Goal: Task Accomplishment & Management: Manage account settings

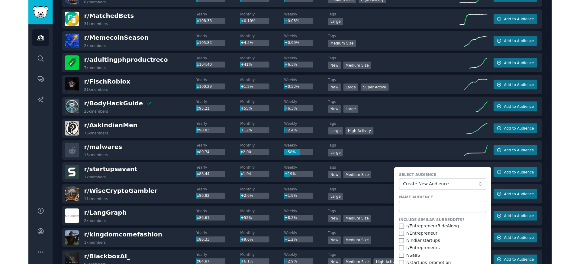
scroll to position [667, 0]
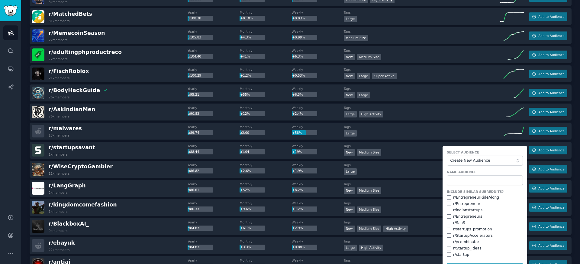
click at [458, 196] on div "r/ EntrepreneurRideAlong" at bounding box center [476, 197] width 46 height 5
click at [448, 198] on input "checkbox" at bounding box center [449, 197] width 4 height 4
checkbox input "true"
click at [448, 202] on input "checkbox" at bounding box center [449, 203] width 4 height 4
checkbox input "true"
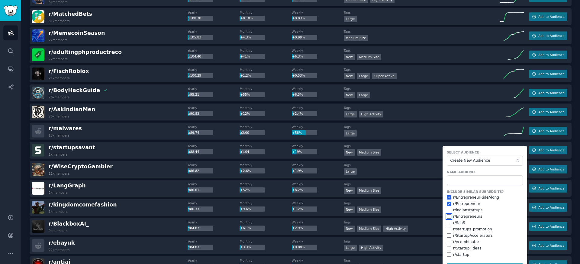
click at [448, 216] on input "checkbox" at bounding box center [449, 216] width 4 height 4
checkbox input "true"
click at [448, 220] on input "checkbox" at bounding box center [449, 222] width 4 height 4
checkbox input "true"
click at [448, 235] on input "checkbox" at bounding box center [449, 235] width 4 height 4
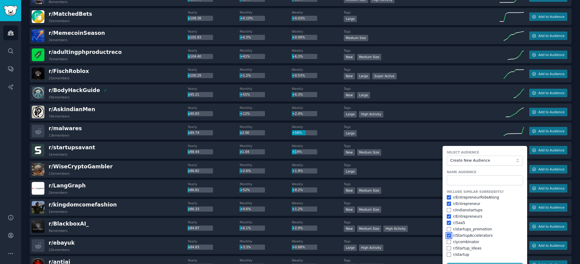
checkbox input "true"
click at [448, 247] on input "checkbox" at bounding box center [449, 248] width 4 height 4
checkbox input "true"
click at [448, 242] on input "checkbox" at bounding box center [449, 241] width 4 height 4
checkbox input "true"
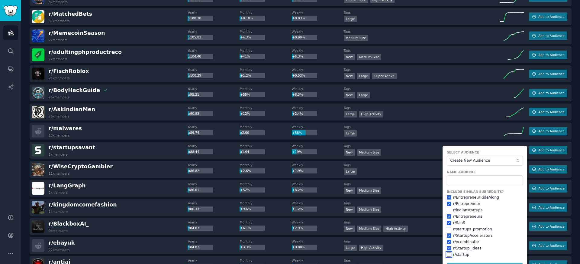
click at [447, 254] on input "checkbox" at bounding box center [449, 254] width 4 height 4
checkbox input "true"
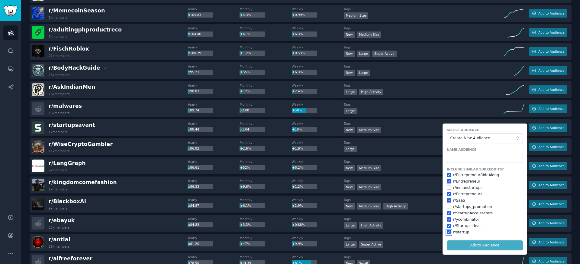
scroll to position [696, 0]
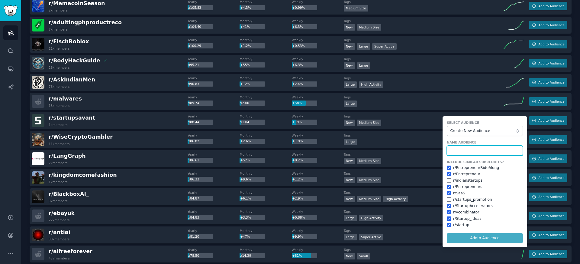
click at [473, 151] on input "text" at bounding box center [485, 150] width 76 height 10
type input "startups"
click at [447, 233] on button "Add to Audience" at bounding box center [485, 238] width 76 height 10
checkbox input "false"
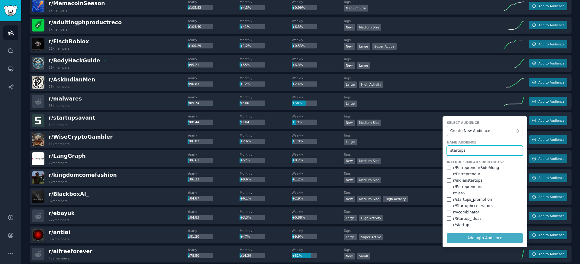
checkbox input "false"
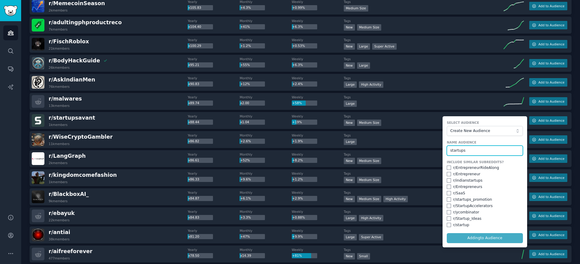
checkbox input "false"
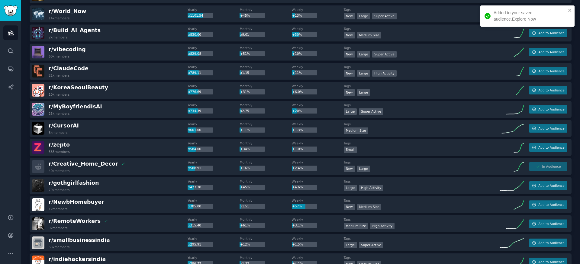
scroll to position [0, 0]
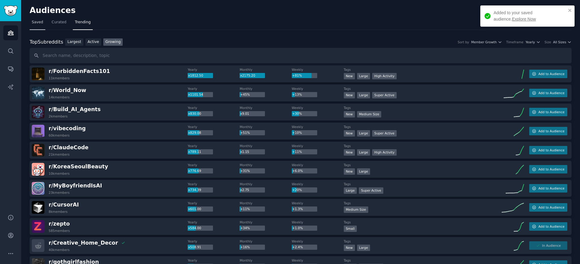
click at [41, 21] on span "Saved" at bounding box center [37, 22] width 11 height 5
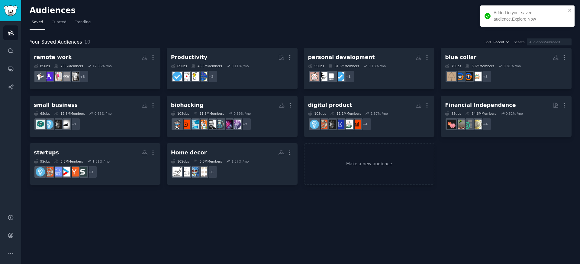
click at [174, 234] on div "Audiences Info New Saved Curated Trending Your Saved Audiences 10 Sort Recent S…" at bounding box center [300, 132] width 559 height 264
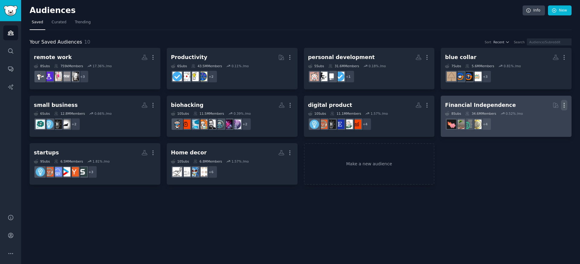
click at [566, 105] on icon "button" at bounding box center [564, 105] width 6 height 6
click at [551, 117] on p "Delete" at bounding box center [548, 118] width 14 height 6
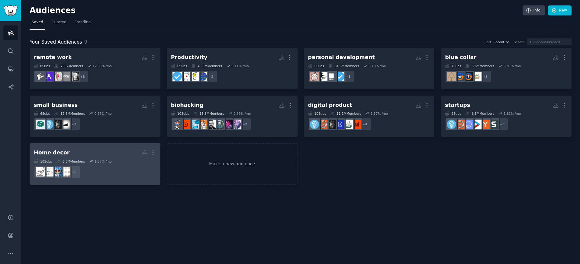
click at [125, 157] on h2 "Home decor More" at bounding box center [95, 152] width 122 height 11
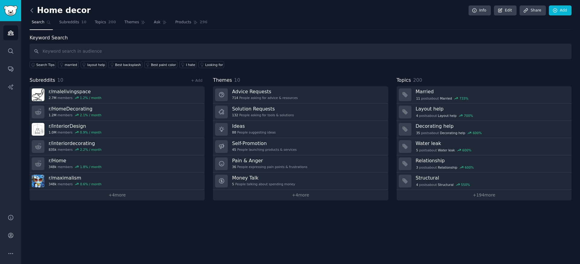
click at [34, 11] on icon at bounding box center [32, 10] width 6 height 6
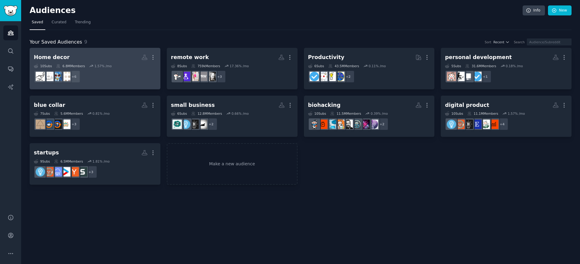
click at [118, 58] on h2 "Home decor More" at bounding box center [95, 57] width 122 height 11
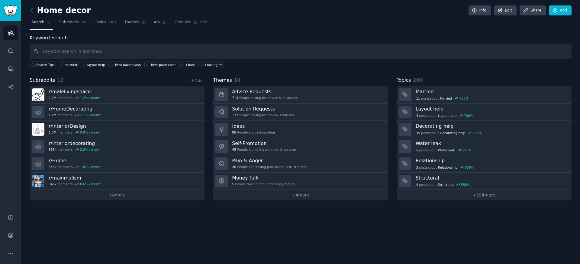
click at [134, 16] on div "Home decor Info Edit Share Add" at bounding box center [301, 11] width 542 height 12
click at [130, 23] on span "Themes" at bounding box center [132, 22] width 15 height 5
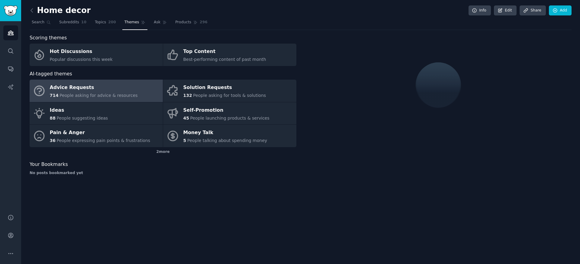
click at [155, 191] on div "Home decor Info Edit Share Add Search Subreddits 10 Topics 200 Themes Ask Produ…" at bounding box center [300, 132] width 559 height 264
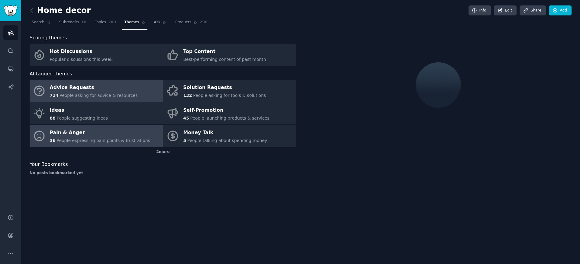
click at [124, 132] on div "Pain & Anger" at bounding box center [100, 133] width 101 height 10
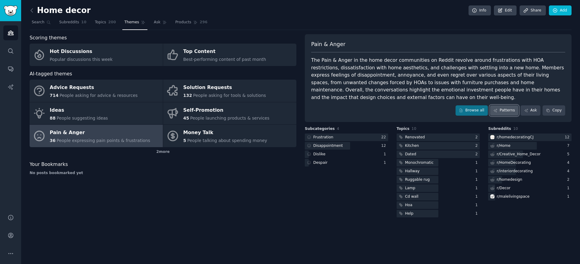
click at [508, 110] on link "Patterns" at bounding box center [504, 110] width 28 height 10
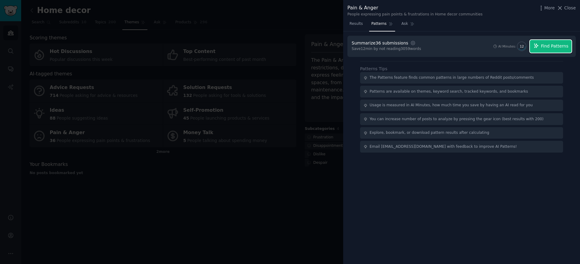
click at [552, 42] on button "Find Patterns" at bounding box center [551, 46] width 42 height 13
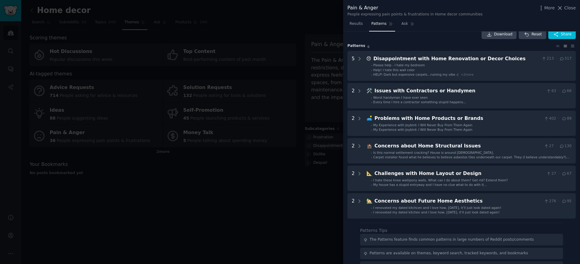
scroll to position [3, 0]
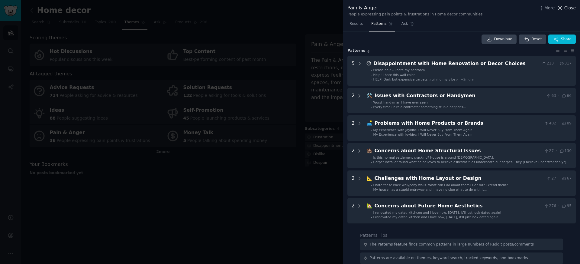
click at [566, 8] on span "Close" at bounding box center [570, 8] width 11 height 6
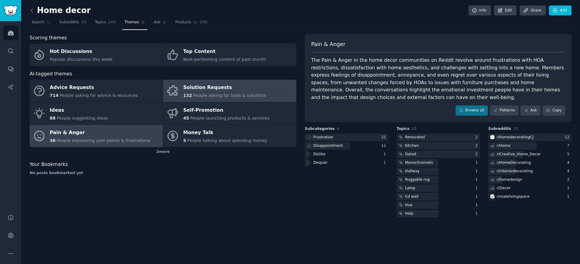
click at [234, 89] on div "Solution Requests" at bounding box center [224, 88] width 83 height 10
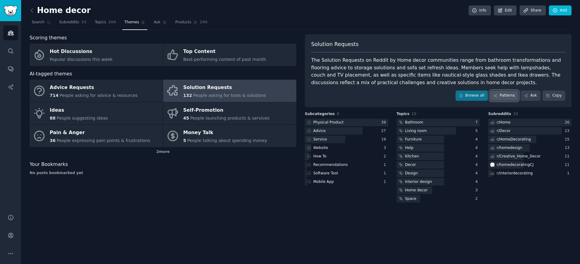
click at [495, 91] on link "Patterns" at bounding box center [504, 95] width 28 height 10
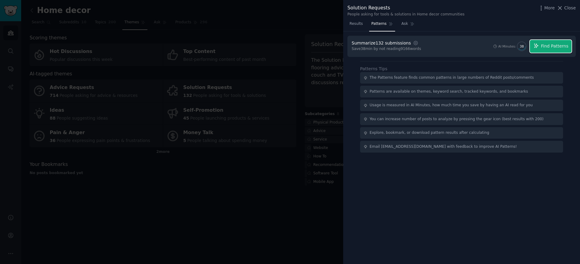
click at [559, 46] on span "Find Patterns" at bounding box center [555, 46] width 28 height 6
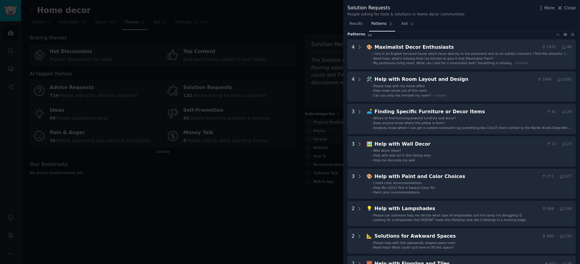
scroll to position [24, 0]
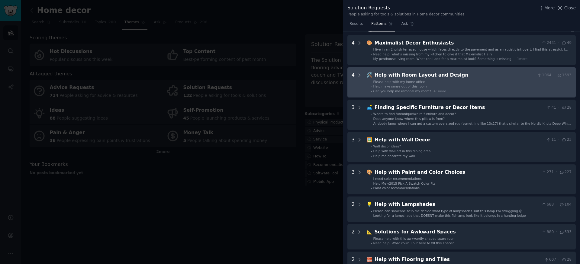
click at [423, 75] on div "Help with Room Layout and Design" at bounding box center [455, 75] width 160 height 8
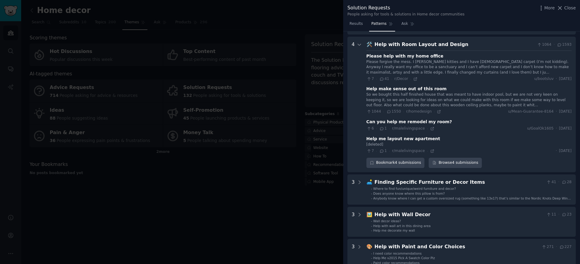
scroll to position [55, 0]
click at [463, 42] on div "Help with Room Layout and Design" at bounding box center [455, 44] width 160 height 8
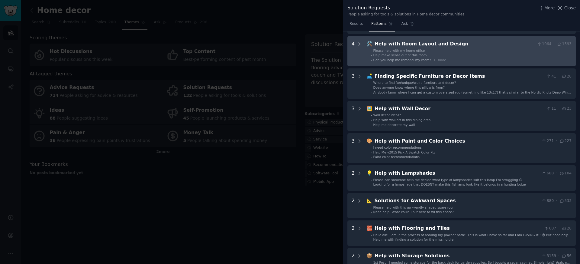
click at [463, 42] on div "Help with Room Layout and Design" at bounding box center [455, 44] width 160 height 8
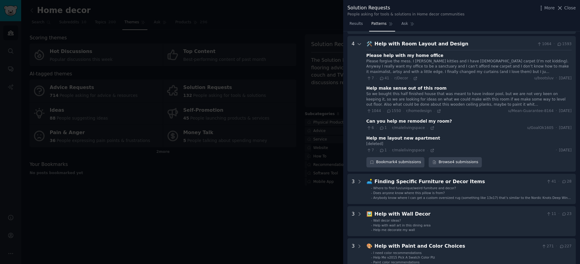
scroll to position [60, 0]
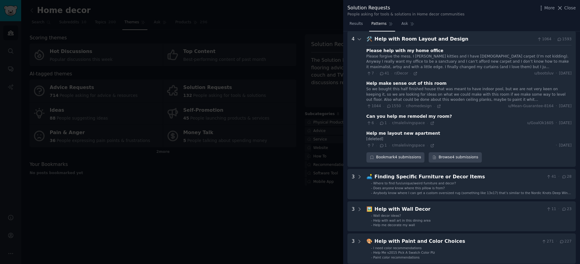
click at [463, 42] on div "Help with Room Layout and Design" at bounding box center [455, 39] width 160 height 8
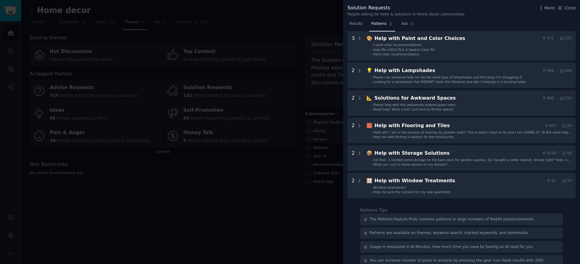
scroll to position [157, 0]
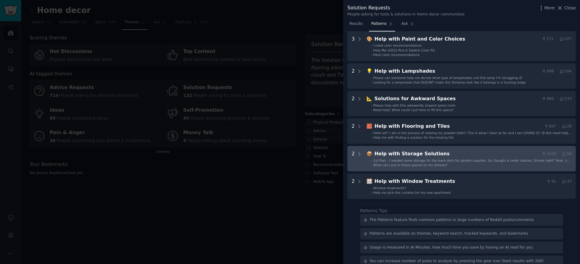
click at [452, 156] on div "Help with Storage Solutions" at bounding box center [457, 154] width 165 height 8
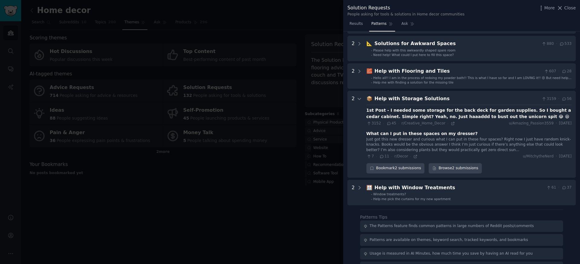
scroll to position [214, 0]
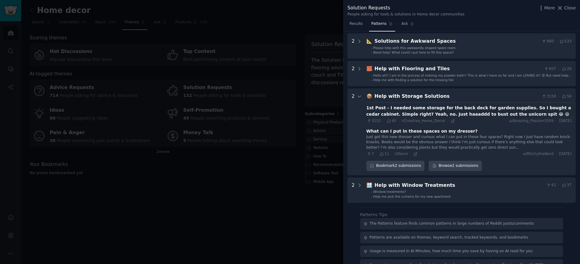
click at [395, 108] on div "1st Post - I needed some storage for the back deck for garden supplies. So I bo…" at bounding box center [469, 111] width 205 height 13
click at [452, 122] on icon at bounding box center [453, 120] width 3 height 3
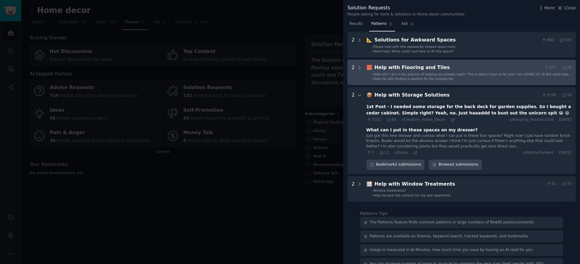
scroll to position [214, 0]
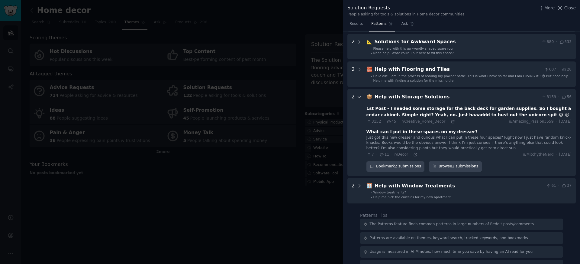
click at [362, 99] on icon at bounding box center [359, 96] width 5 height 5
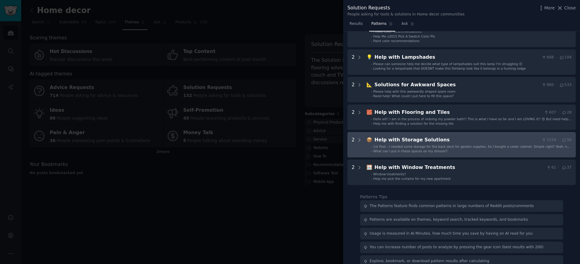
scroll to position [170, 0]
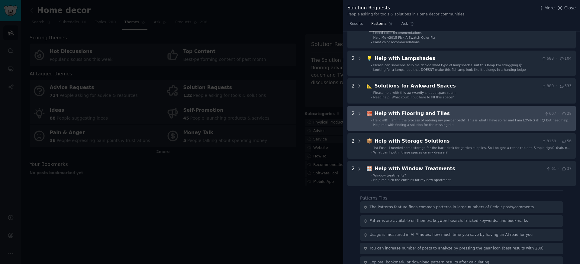
click at [405, 112] on div "Help with Flooring and Tiles" at bounding box center [458, 114] width 167 height 8
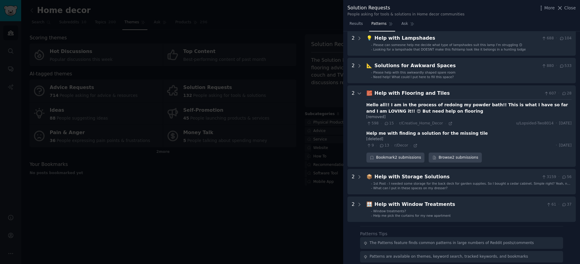
scroll to position [190, 0]
click at [449, 123] on icon at bounding box center [451, 124] width 4 height 4
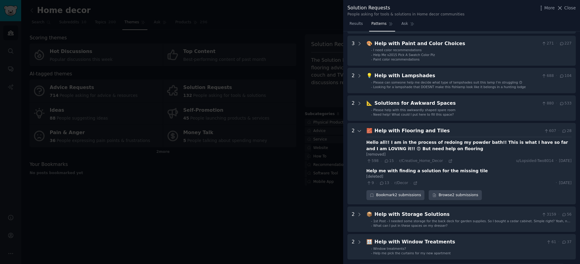
scroll to position [151, 0]
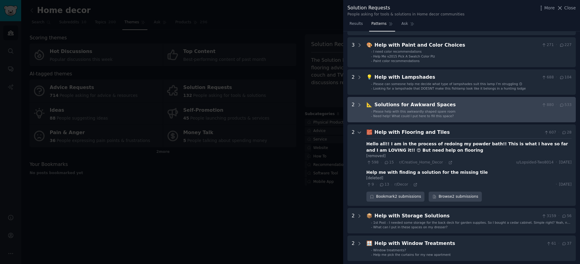
click at [404, 107] on div "Solutions for Awkward Spaces" at bounding box center [457, 105] width 165 height 8
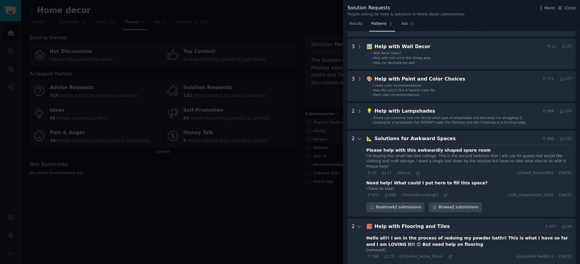
scroll to position [117, 0]
click at [564, 10] on button "Close" at bounding box center [566, 8] width 19 height 6
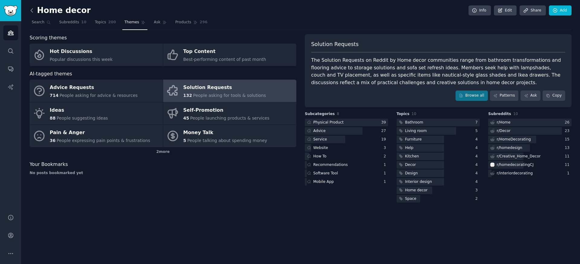
click at [31, 10] on icon at bounding box center [32, 10] width 2 height 4
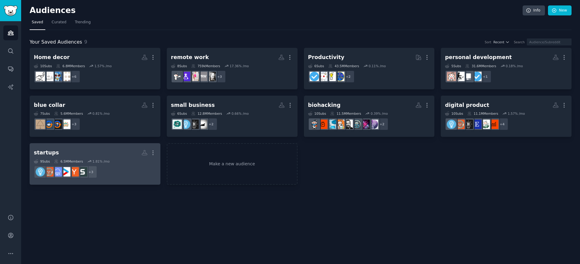
click at [125, 152] on h2 "startups More" at bounding box center [95, 152] width 122 height 11
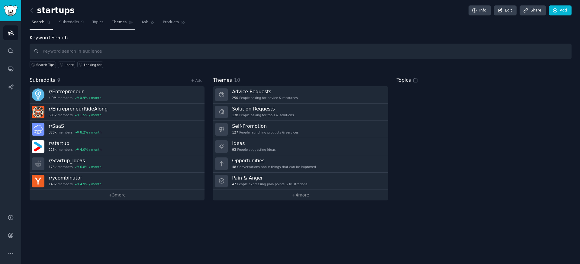
click at [123, 24] on span "Themes" at bounding box center [119, 22] width 15 height 5
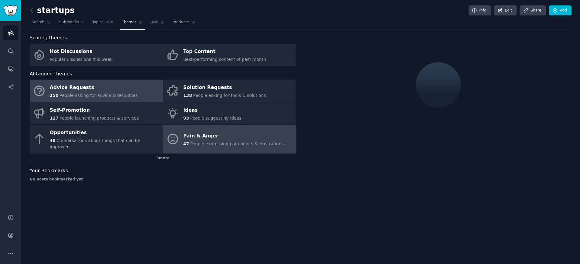
click at [191, 141] on span "People expressing pain points & frustrations" at bounding box center [237, 143] width 94 height 5
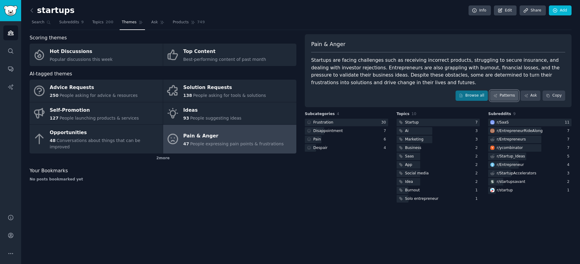
click at [516, 95] on link "Patterns" at bounding box center [504, 95] width 28 height 10
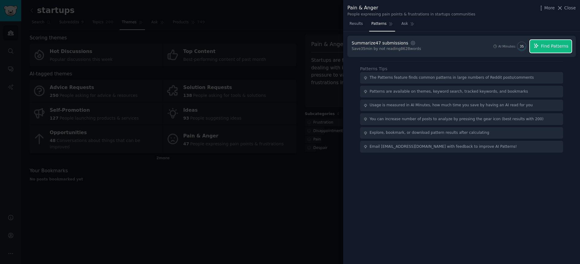
click at [556, 47] on span "Find Patterns" at bounding box center [555, 46] width 28 height 6
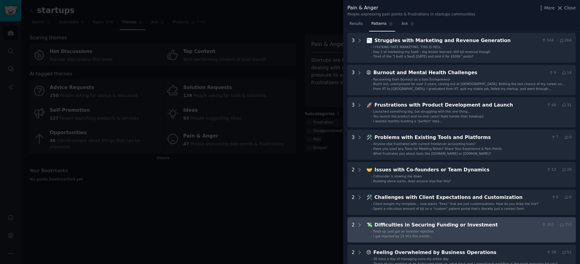
scroll to position [64, 0]
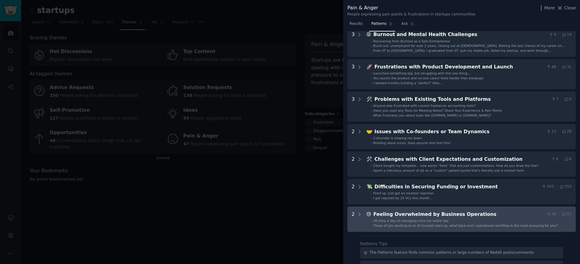
click at [457, 216] on div "Feeling Overwhelmed by Business Operations" at bounding box center [459, 214] width 171 height 8
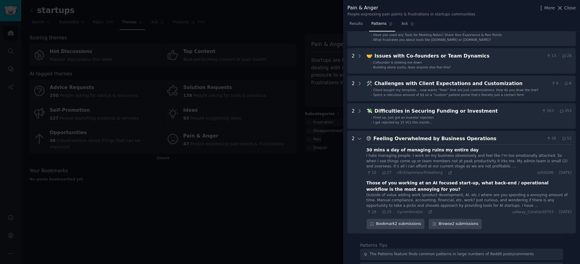
scroll to position [211, 0]
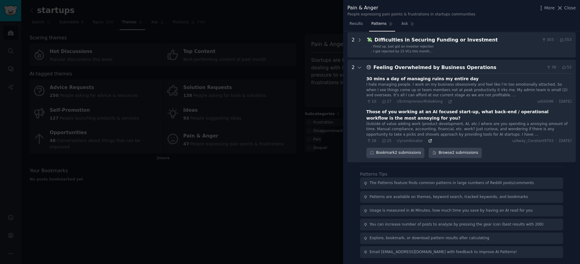
click at [430, 141] on icon at bounding box center [430, 140] width 4 height 4
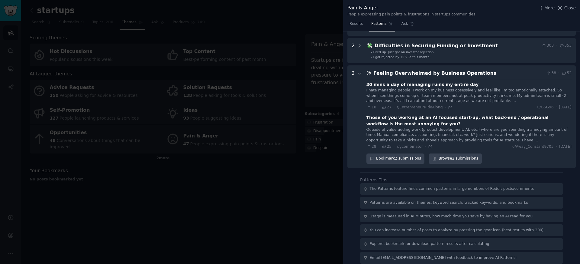
scroll to position [205, 0]
click at [449, 107] on icon at bounding box center [450, 107] width 3 height 3
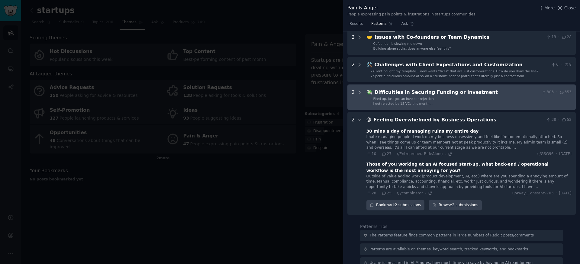
scroll to position [158, 0]
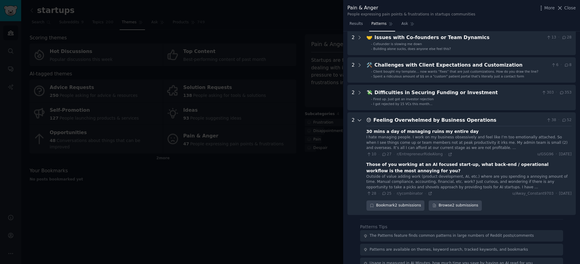
click at [357, 121] on icon at bounding box center [359, 119] width 5 height 5
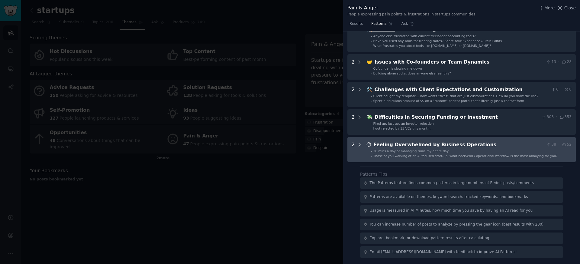
click at [361, 141] on div at bounding box center [359, 149] width 5 height 17
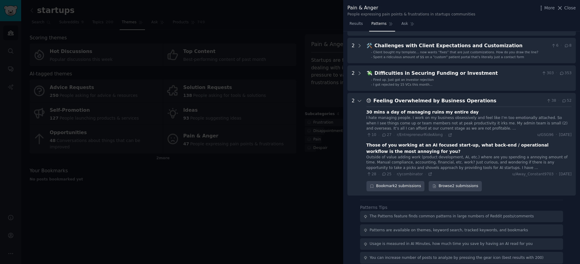
scroll to position [180, 0]
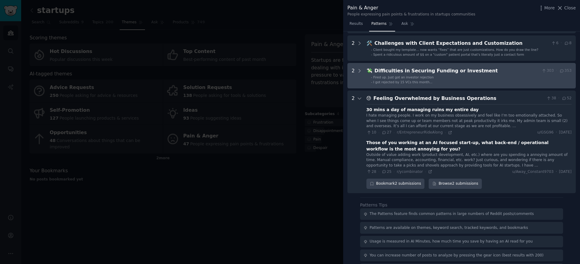
click at [456, 74] on div "Difficulties in Securing Funding or Investment" at bounding box center [457, 71] width 165 height 8
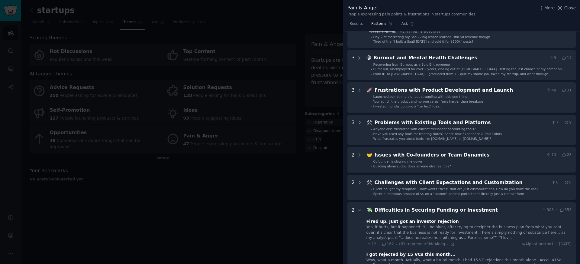
scroll to position [38, 0]
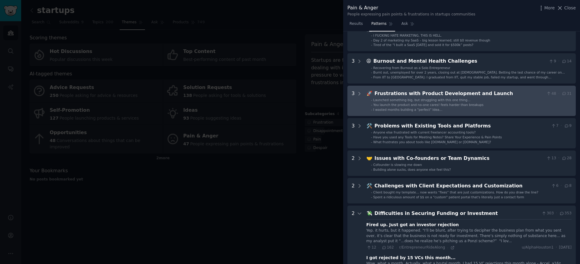
click at [446, 105] on span "You launch the product and no-one cares! feels harder than breakups" at bounding box center [429, 105] width 110 height 4
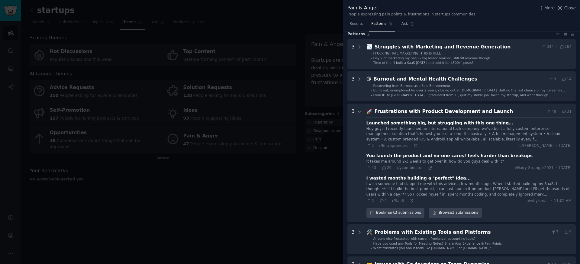
scroll to position [0, 0]
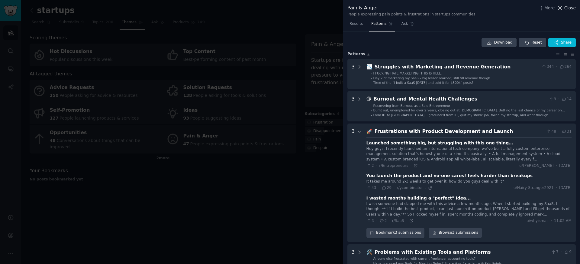
click at [573, 7] on span "Close" at bounding box center [570, 8] width 11 height 6
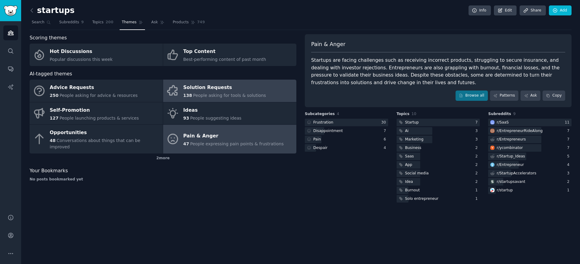
click at [206, 84] on div "Solution Requests" at bounding box center [224, 88] width 83 height 10
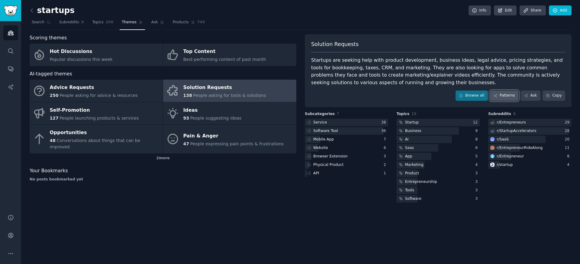
click at [503, 98] on link "Patterns" at bounding box center [504, 95] width 28 height 10
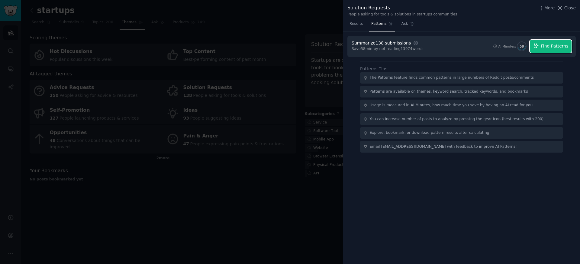
click at [553, 50] on button "Find Patterns" at bounding box center [551, 46] width 42 height 13
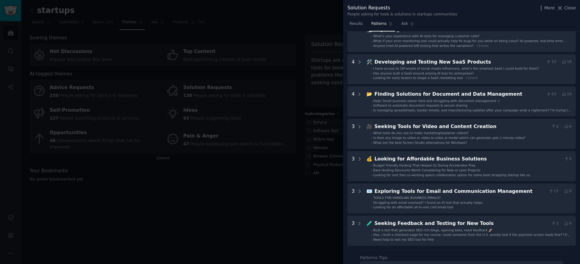
scroll to position [133, 0]
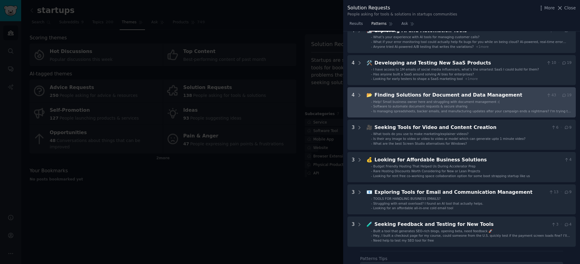
click at [456, 97] on div "Finding Solutions for Document and Data Management" at bounding box center [460, 95] width 170 height 8
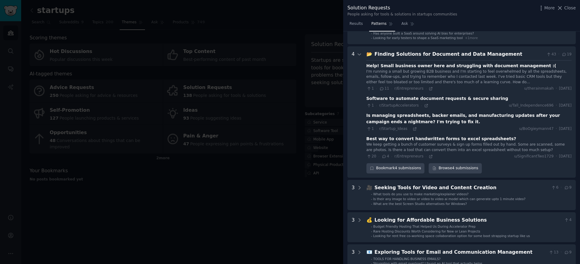
scroll to position [173, 0]
click at [429, 89] on icon at bounding box center [431, 89] width 4 height 4
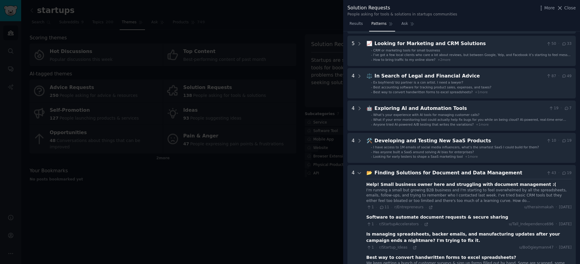
scroll to position [51, 0]
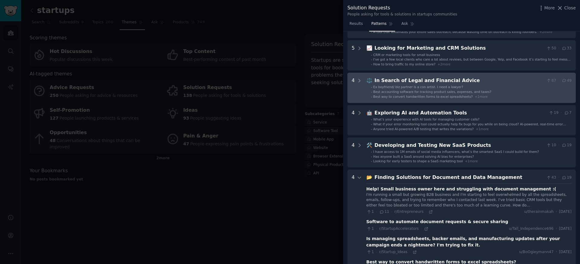
click at [394, 86] on span "Ex boyfriend/ biz partner is a con artist. I need a lawyer?" at bounding box center [419, 87] width 90 height 4
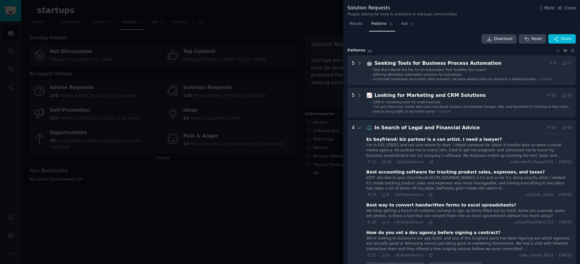
scroll to position [0, 0]
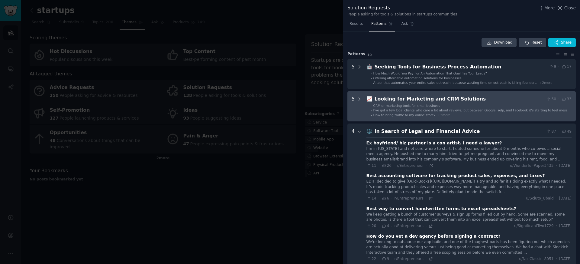
click at [397, 101] on div "Looking for Marketing and CRM Solutions" at bounding box center [460, 99] width 170 height 8
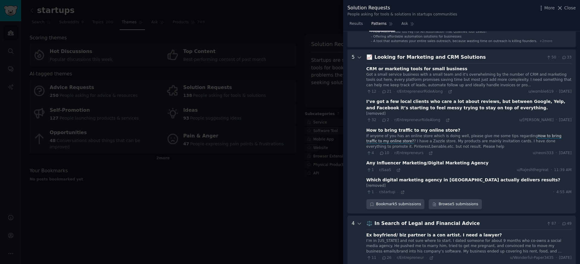
scroll to position [41, 0]
click at [467, 118] on div "32 · 2 · r/EntrepreneurRideAlong · u/[PERSON_NAME] · [DATE]" at bounding box center [469, 120] width 205 height 5
click at [568, 7] on span "Close" at bounding box center [570, 8] width 11 height 6
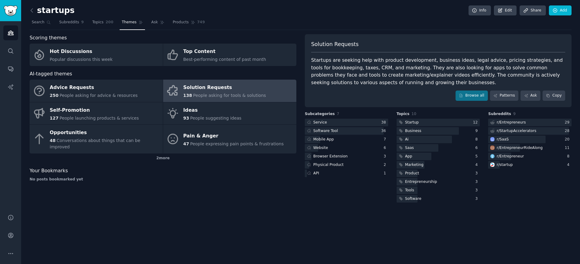
click at [255, 20] on nav "Search Subreddits 9 Topics 200 Themes Ask Products 749" at bounding box center [301, 24] width 542 height 12
click at [363, 23] on nav "Search Subreddits 9 Topics 200 Themes Ask Products 749" at bounding box center [301, 24] width 542 height 12
click at [493, 97] on link "Patterns" at bounding box center [504, 95] width 28 height 10
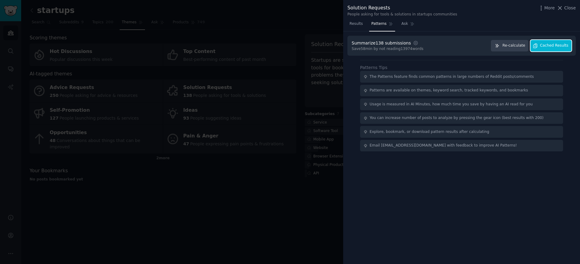
click at [556, 42] on button "Cached Results" at bounding box center [551, 46] width 41 height 12
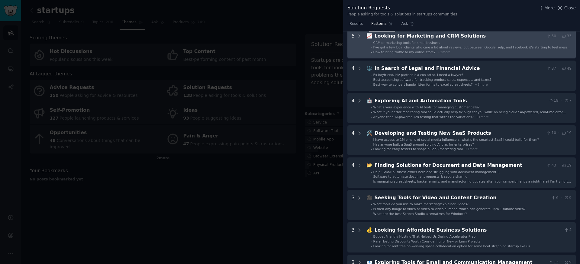
scroll to position [63, 0]
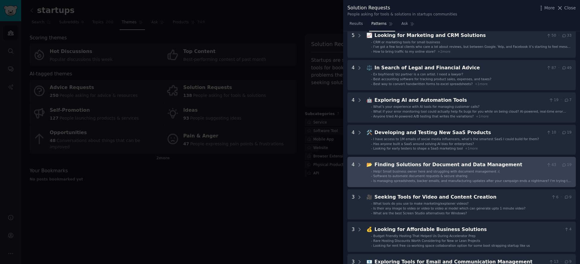
click at [423, 179] on span "Is managing spreadsheets, backer emails, and manufacturing updates after your c…" at bounding box center [473, 183] width 198 height 8
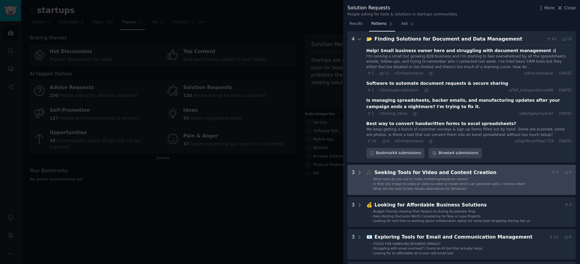
scroll to position [181, 0]
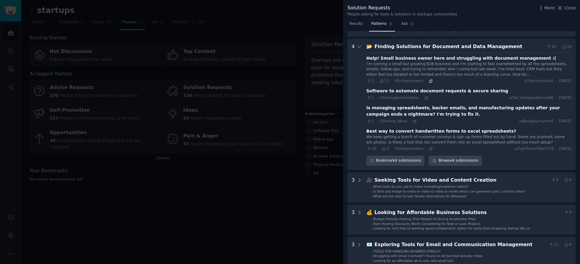
click at [430, 82] on icon at bounding box center [431, 80] width 3 height 3
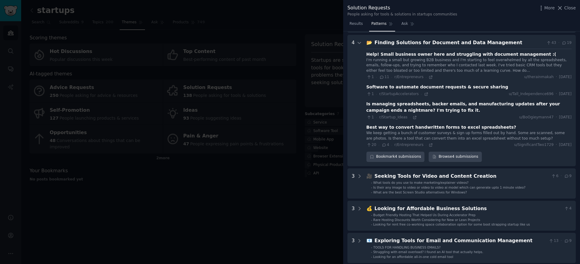
scroll to position [187, 0]
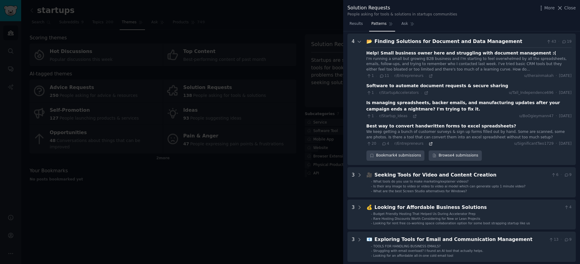
click at [430, 144] on icon at bounding box center [431, 143] width 4 height 4
click at [573, 7] on span "Close" at bounding box center [570, 8] width 11 height 6
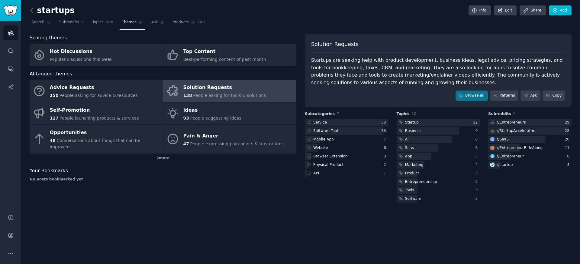
click at [32, 13] on icon at bounding box center [32, 10] width 6 height 6
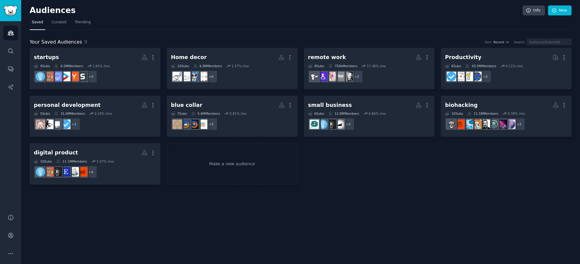
click at [70, 26] on nav "Saved Curated Trending" at bounding box center [301, 24] width 542 height 12
click at [75, 25] on link "Trending" at bounding box center [83, 24] width 20 height 12
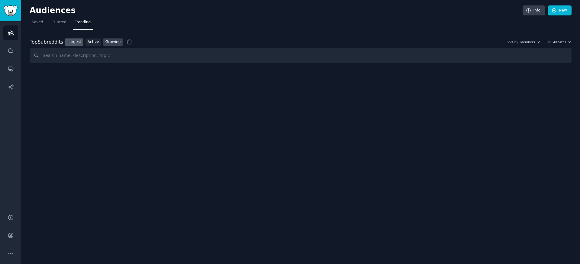
click at [112, 43] on link "Growing" at bounding box center [113, 42] width 20 height 8
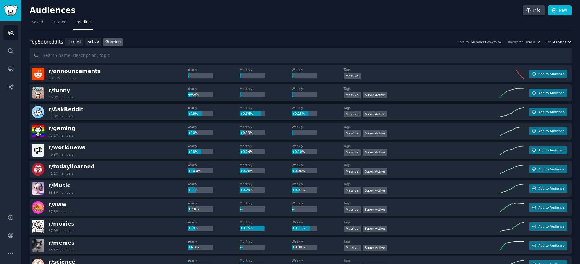
click at [563, 42] on span "All Sizes" at bounding box center [559, 42] width 13 height 4
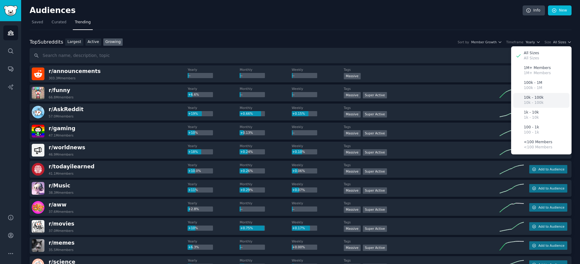
click at [532, 97] on p "10k - 100k" at bounding box center [534, 97] width 20 height 5
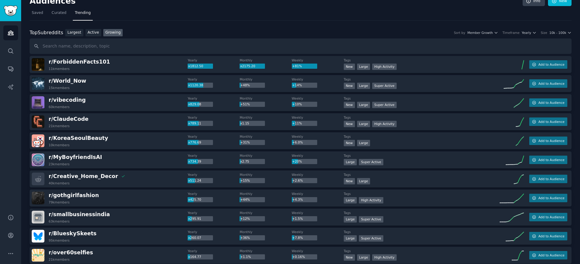
scroll to position [25, 0]
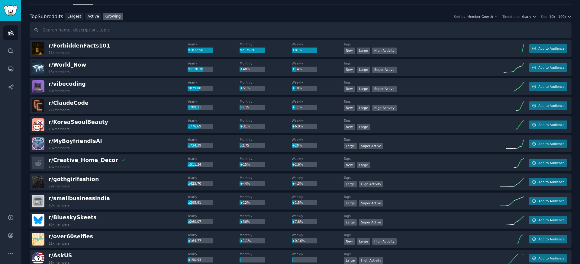
click at [89, 84] on div "r/ vibecoding 60k members" at bounding box center [110, 86] width 156 height 13
click at [79, 83] on span "r/ vibecoding" at bounding box center [67, 84] width 37 height 6
click at [74, 84] on span "r/ vibecoding" at bounding box center [67, 84] width 37 height 6
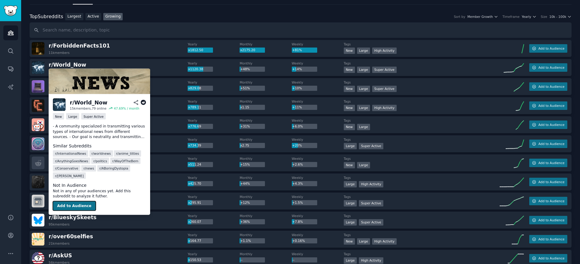
click at [73, 206] on button "Add to Audience" at bounding box center [74, 206] width 43 height 10
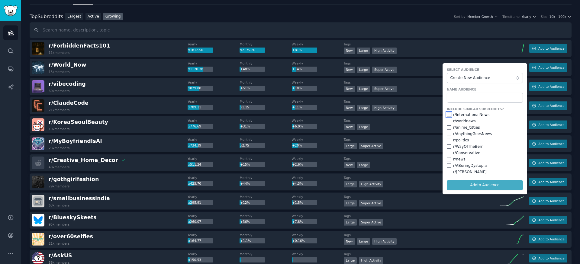
click at [447, 115] on input "checkbox" at bounding box center [449, 114] width 4 height 4
checkbox input "true"
click at [448, 121] on input "checkbox" at bounding box center [449, 121] width 4 height 4
checkbox input "true"
click at [448, 128] on input "checkbox" at bounding box center [449, 127] width 4 height 4
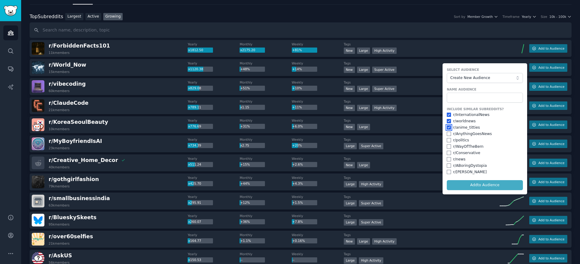
click at [448, 128] on input "checkbox" at bounding box center [449, 127] width 4 height 4
checkbox input "false"
click at [449, 135] on input "checkbox" at bounding box center [449, 133] width 4 height 4
checkbox input "true"
click at [448, 144] on div "r/ WayOfTheBern" at bounding box center [485, 146] width 76 height 5
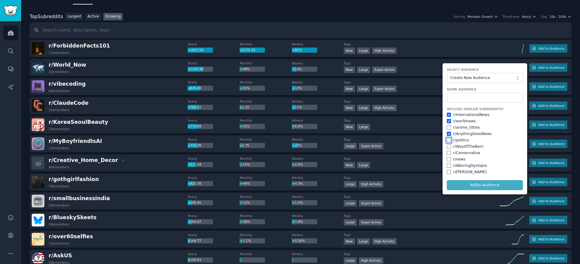
click at [448, 139] on input "checkbox" at bounding box center [449, 140] width 4 height 4
checkbox input "true"
click at [448, 147] on input "checkbox" at bounding box center [449, 146] width 4 height 4
checkbox input "true"
click at [448, 153] on input "checkbox" at bounding box center [449, 153] width 4 height 4
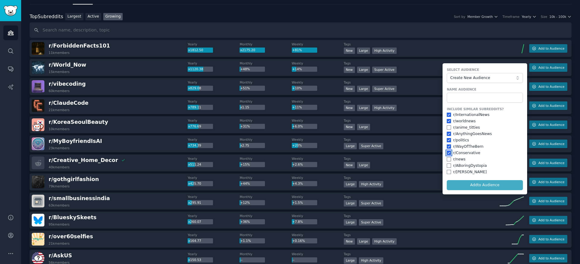
checkbox input "true"
click at [448, 157] on div "r/ news" at bounding box center [485, 159] width 76 height 5
click at [448, 161] on input "checkbox" at bounding box center [449, 159] width 4 height 4
checkbox input "true"
click at [448, 167] on input "checkbox" at bounding box center [449, 165] width 4 height 4
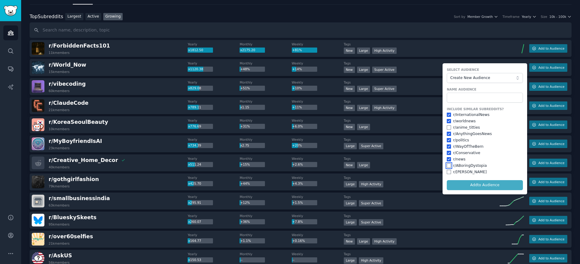
checkbox input "true"
click at [468, 95] on input "text" at bounding box center [485, 97] width 76 height 10
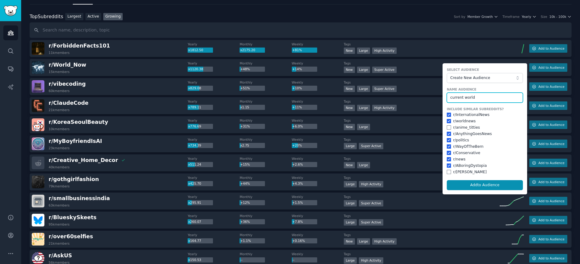
type input "current world"
click at [447, 180] on button "Add to Audience" at bounding box center [485, 185] width 76 height 10
click at [489, 96] on input "world now" at bounding box center [485, 97] width 76 height 10
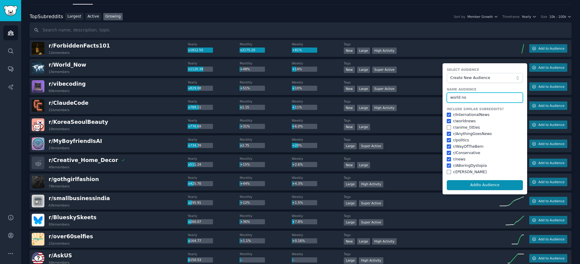
type input "world now"
click at [447, 180] on button "Add to Audience" at bounding box center [485, 185] width 76 height 10
checkbox input "false"
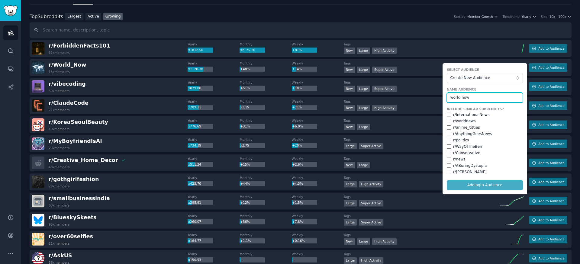
checkbox input "false"
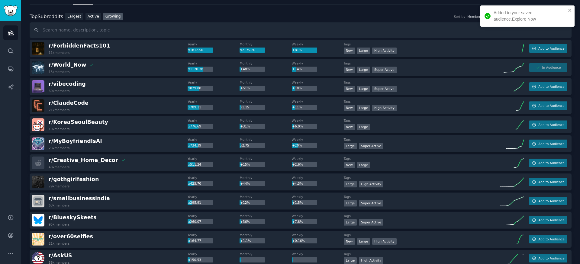
scroll to position [0, 0]
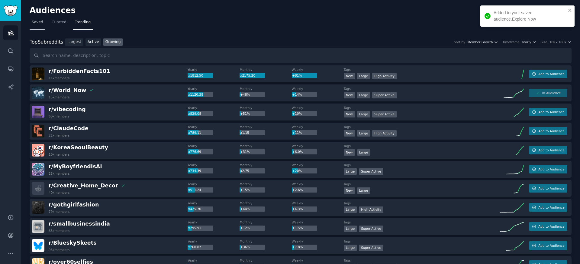
click at [41, 24] on span "Saved" at bounding box center [37, 22] width 11 height 5
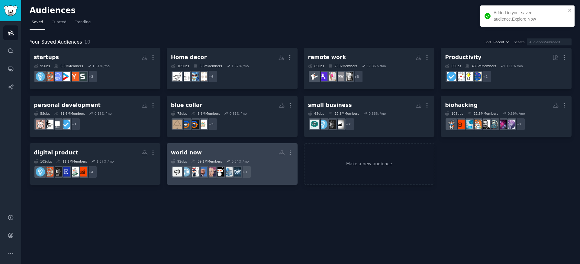
click at [199, 148] on h2 "world now More" at bounding box center [232, 152] width 122 height 11
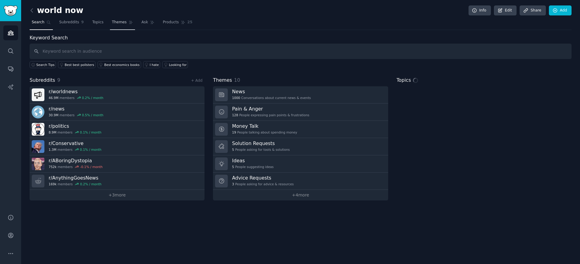
click at [115, 22] on span "Themes" at bounding box center [119, 22] width 15 height 5
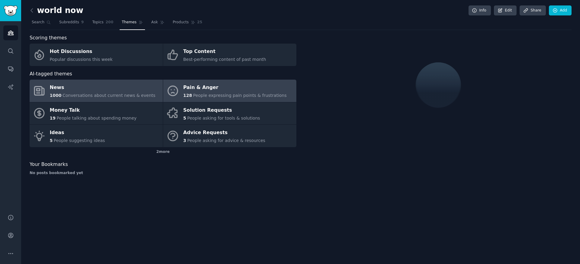
click at [197, 91] on div "Pain & Anger" at bounding box center [234, 88] width 103 height 10
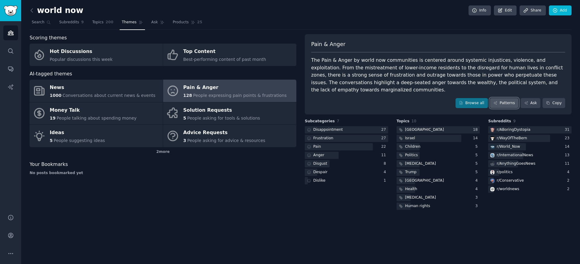
click at [499, 98] on link "Patterns" at bounding box center [504, 103] width 28 height 10
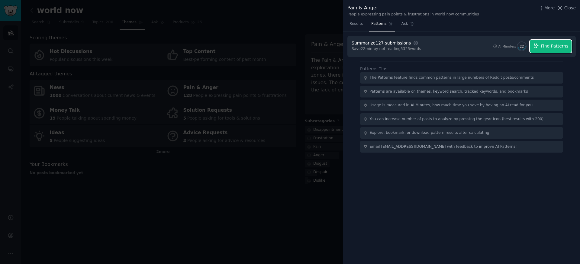
click at [555, 44] on span "Find Patterns" at bounding box center [555, 46] width 28 height 6
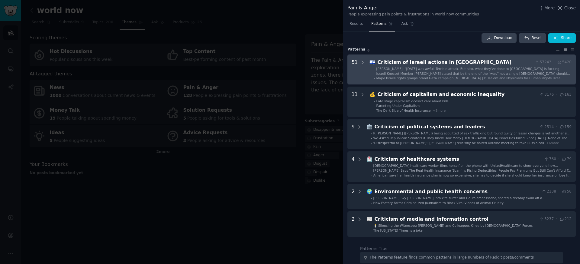
scroll to position [5, 0]
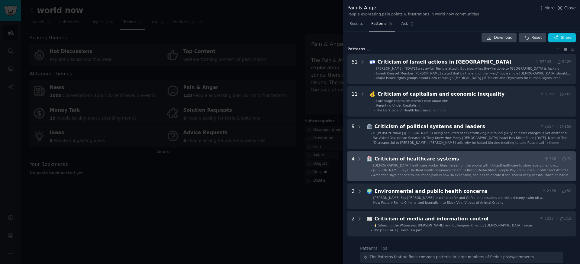
click at [410, 173] on div "American says her health insurance plan is now so expensive, she has to decide …" at bounding box center [473, 175] width 198 height 4
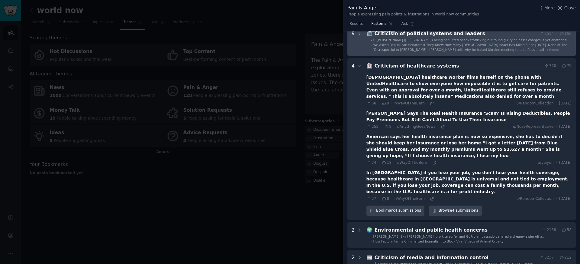
scroll to position [96, 0]
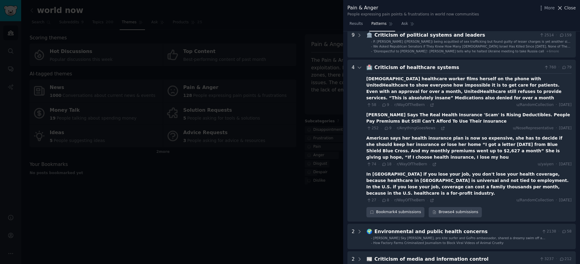
click at [563, 9] on icon at bounding box center [560, 8] width 6 height 6
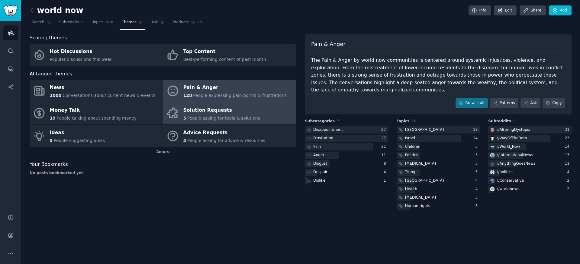
click at [246, 117] on span "People asking for tools & solutions" at bounding box center [223, 117] width 73 height 5
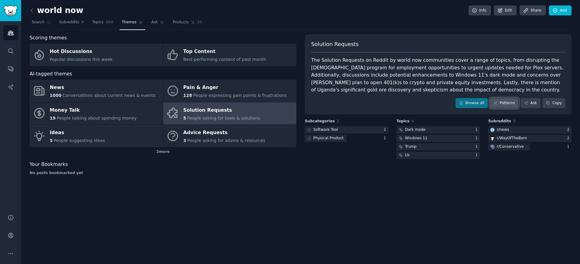
click at [504, 106] on link "Patterns" at bounding box center [504, 103] width 28 height 10
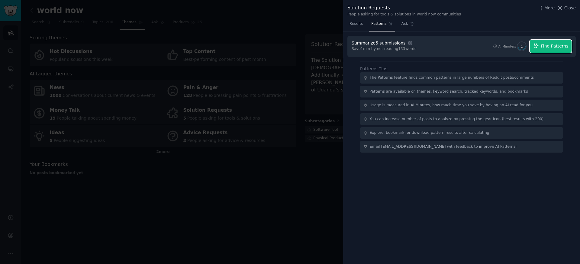
click at [552, 48] on span "Find Patterns" at bounding box center [555, 46] width 28 height 6
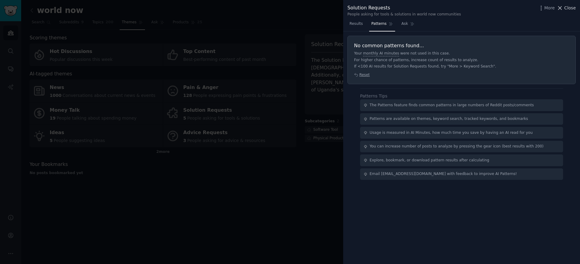
click at [566, 10] on span "Close" at bounding box center [570, 8] width 11 height 6
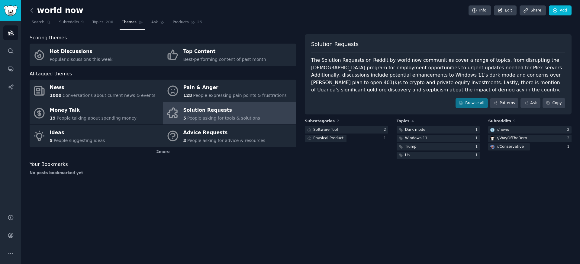
click at [35, 9] on icon at bounding box center [32, 10] width 6 height 6
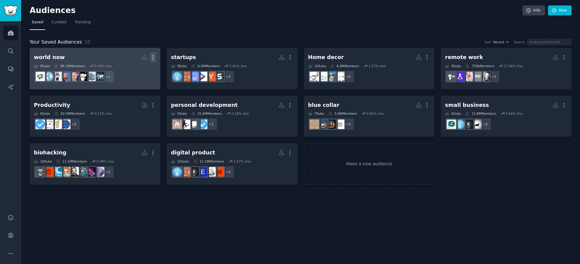
click at [154, 58] on icon "button" at bounding box center [153, 57] width 6 height 6
click at [131, 69] on p "Delete" at bounding box center [137, 70] width 14 height 6
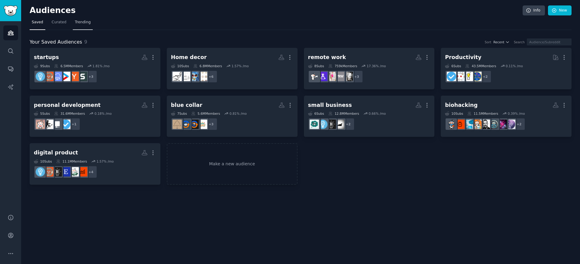
click at [89, 23] on span "Trending" at bounding box center [83, 22] width 16 height 5
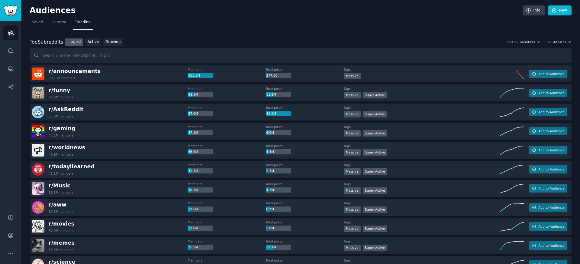
click at [115, 46] on div "Top Subreddits Top Subreddits Largest Active Growing Sort by Members Size All S…" at bounding box center [301, 50] width 542 height 25
click at [114, 44] on link "Growing" at bounding box center [113, 42] width 20 height 8
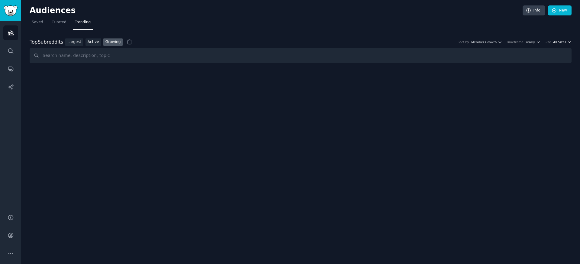
click at [565, 43] on span "All Sizes" at bounding box center [559, 42] width 13 height 4
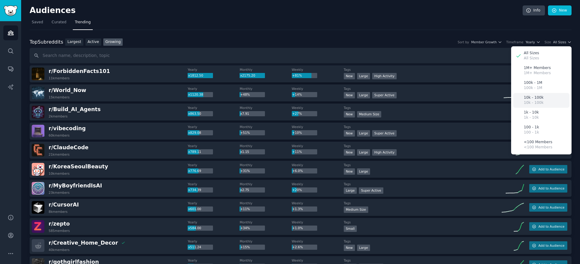
click at [543, 100] on div "10k - 100k 10k - 100k" at bounding box center [542, 100] width 56 height 15
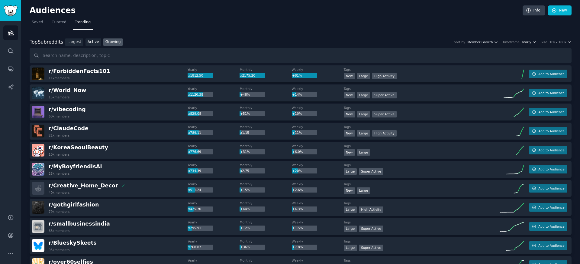
click at [528, 42] on span "Yearly" at bounding box center [526, 42] width 9 height 4
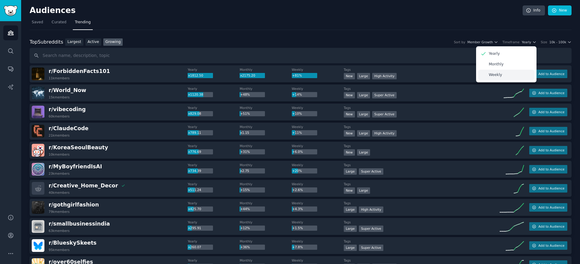
click at [504, 73] on div "Weekly" at bounding box center [506, 75] width 56 height 11
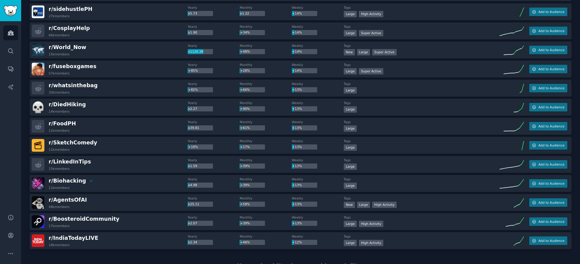
scroll to position [793, 0]
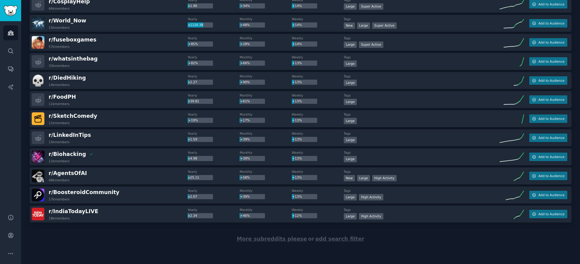
click at [92, 176] on div "r/ AgentsOfAI 48k members" at bounding box center [110, 175] width 156 height 13
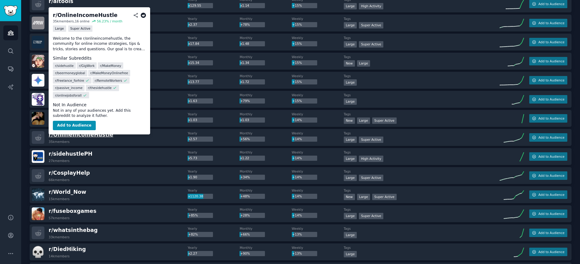
scroll to position [617, 0]
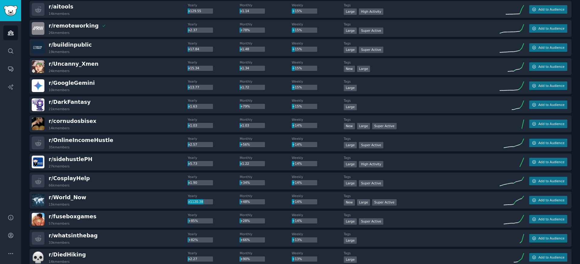
click at [168, 106] on div "r/ DarkFantasy 21k members" at bounding box center [110, 104] width 156 height 13
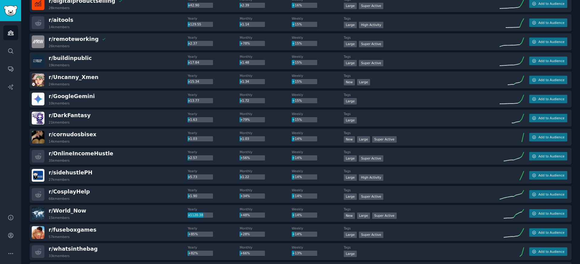
scroll to position [604, 0]
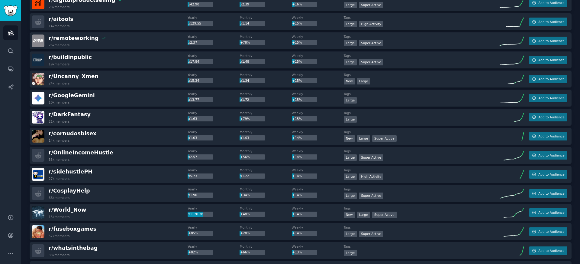
click at [97, 154] on span "r/ OnlineIncomeHustle" at bounding box center [81, 152] width 65 height 6
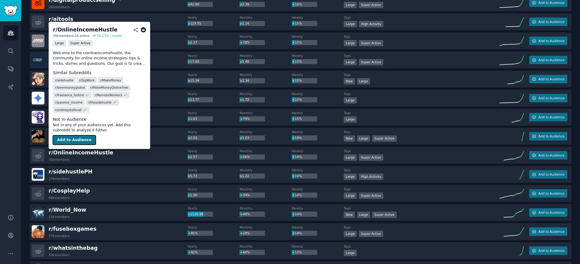
click at [70, 137] on button "Add to Audience" at bounding box center [74, 140] width 43 height 10
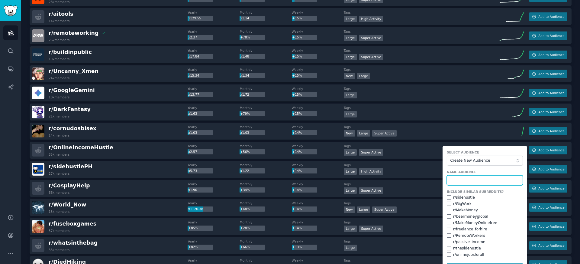
scroll to position [611, 0]
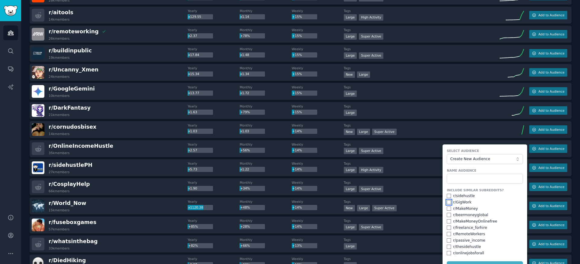
click at [449, 204] on input "checkbox" at bounding box center [449, 202] width 4 height 4
checkbox input "true"
click at [448, 198] on div "r/ sidehustle" at bounding box center [485, 195] width 76 height 5
click at [448, 194] on input "checkbox" at bounding box center [449, 195] width 4 height 4
checkbox input "true"
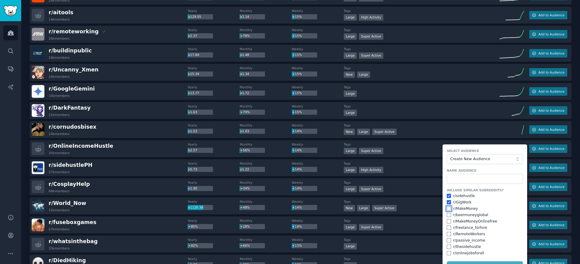
click at [447, 208] on input "checkbox" at bounding box center [449, 208] width 4 height 4
checkbox input "true"
click at [447, 221] on input "checkbox" at bounding box center [449, 221] width 4 height 4
checkbox input "true"
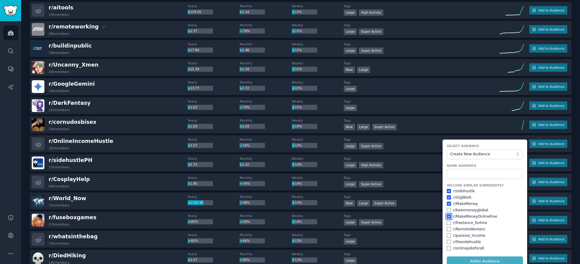
scroll to position [616, 0]
click at [447, 221] on input "checkbox" at bounding box center [449, 222] width 4 height 4
checkbox input "true"
click at [447, 225] on div "Include Similar Subreddits? r/ sidehustle r/ GigWork r/ MakeMoney r/ beermoneyg…" at bounding box center [485, 217] width 76 height 68
click at [447, 228] on input "checkbox" at bounding box center [449, 228] width 4 height 4
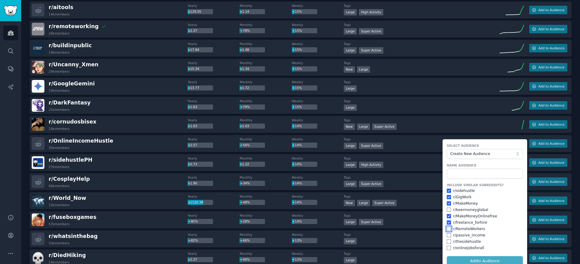
checkbox input "true"
click at [448, 236] on input "checkbox" at bounding box center [449, 235] width 4 height 4
checkbox input "true"
click at [449, 243] on div "r/ thesidehustle" at bounding box center [485, 241] width 76 height 5
click at [449, 242] on input "checkbox" at bounding box center [449, 241] width 4 height 4
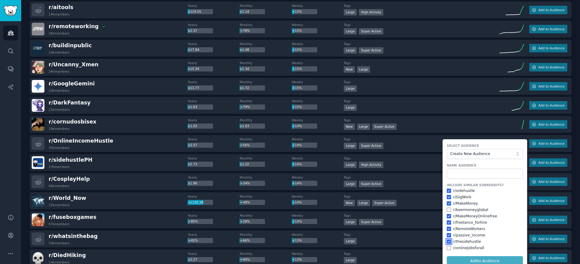
checkbox input "true"
click at [449, 248] on input "checkbox" at bounding box center [449, 247] width 4 height 4
checkbox input "true"
click at [472, 171] on input "text" at bounding box center [485, 173] width 76 height 10
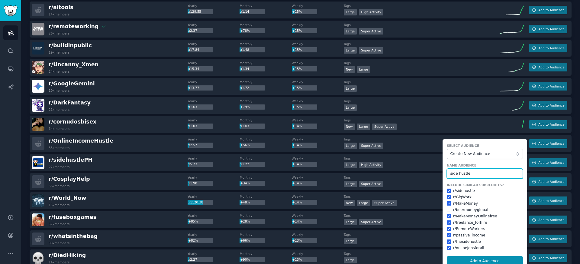
type input "side hustle"
click at [447, 256] on button "Add to Audience" at bounding box center [485, 261] width 76 height 10
checkbox input "false"
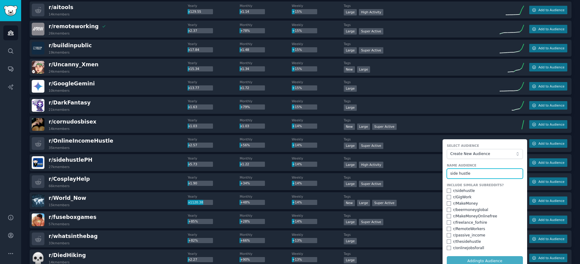
checkbox input "false"
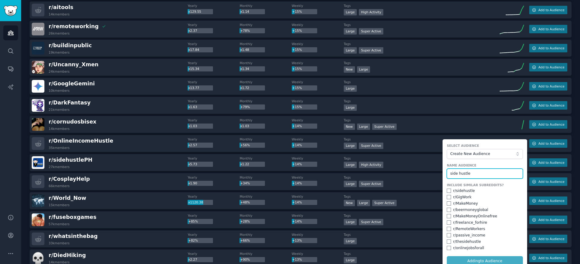
checkbox input "false"
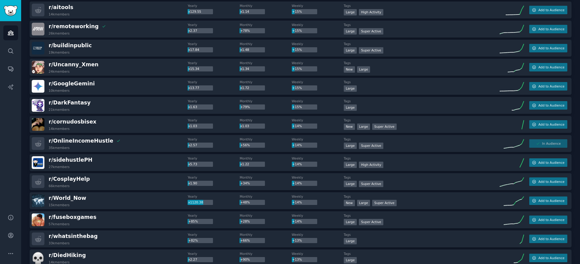
click at [423, 23] on dt "Tags" at bounding box center [422, 25] width 156 height 4
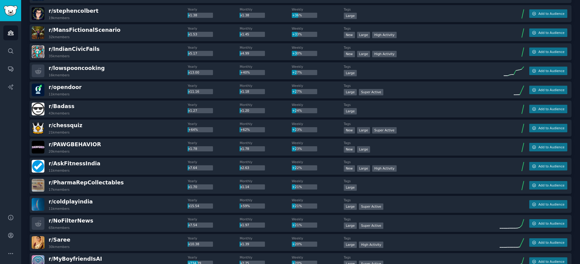
scroll to position [0, 0]
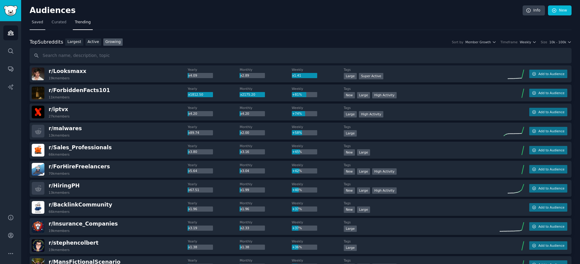
click at [40, 21] on span "Saved" at bounding box center [37, 22] width 11 height 5
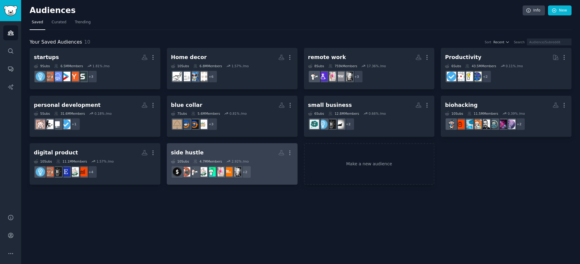
click at [241, 147] on h2 "side hustle More" at bounding box center [232, 152] width 122 height 11
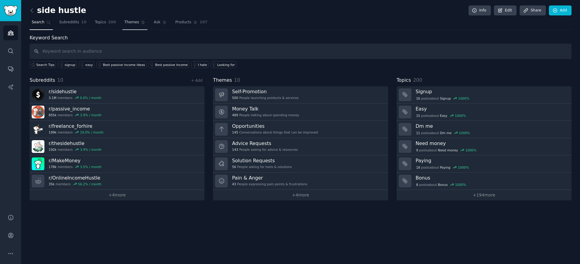
click at [125, 23] on span "Themes" at bounding box center [132, 22] width 15 height 5
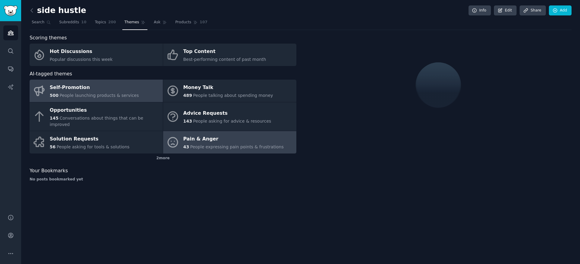
click at [211, 144] on span "People expressing pain points & frustrations" at bounding box center [237, 146] width 94 height 5
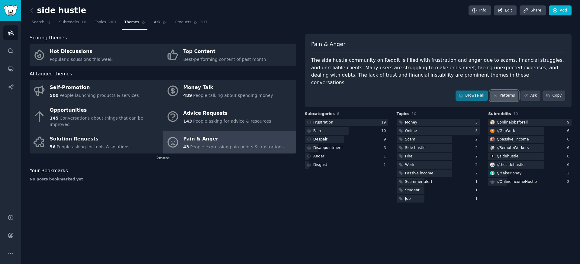
click at [514, 92] on link "Patterns" at bounding box center [504, 95] width 28 height 10
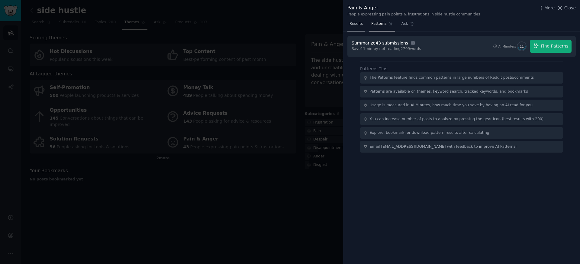
click at [353, 24] on span "Results" at bounding box center [356, 23] width 13 height 5
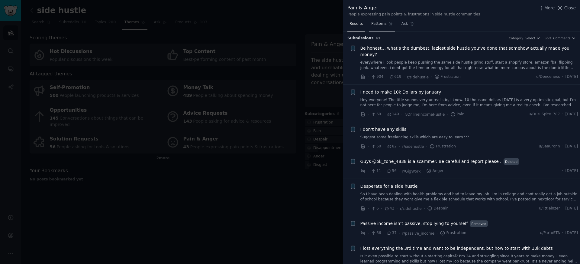
click at [377, 26] on span "Patterns" at bounding box center [378, 23] width 15 height 5
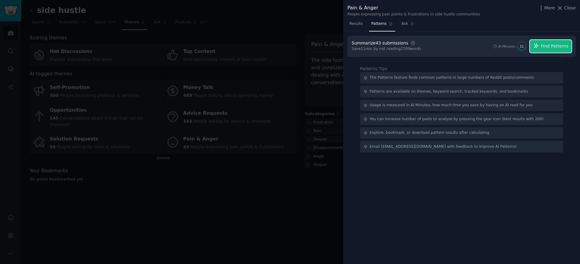
click at [549, 44] on span "Find Patterns" at bounding box center [555, 46] width 28 height 6
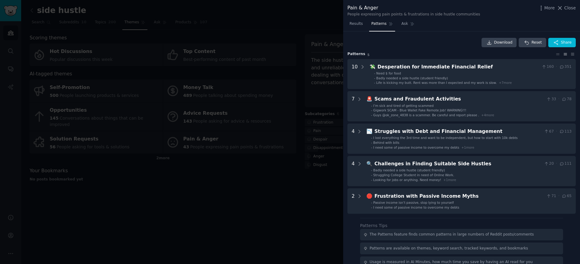
click at [565, 11] on div "More Close" at bounding box center [557, 8] width 38 height 8
click at [565, 7] on span "Close" at bounding box center [570, 8] width 11 height 6
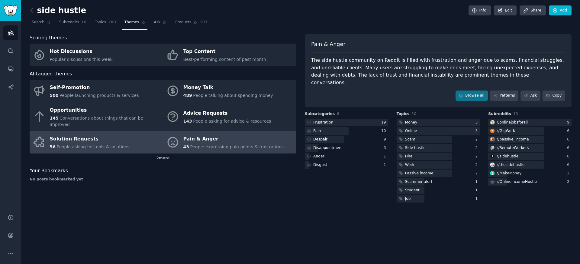
click at [153, 132] on link "Solution Requests 56 People asking for tools & solutions" at bounding box center [96, 142] width 133 height 22
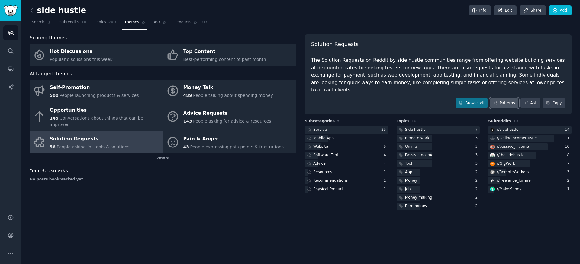
click at [505, 98] on link "Patterns" at bounding box center [504, 103] width 28 height 10
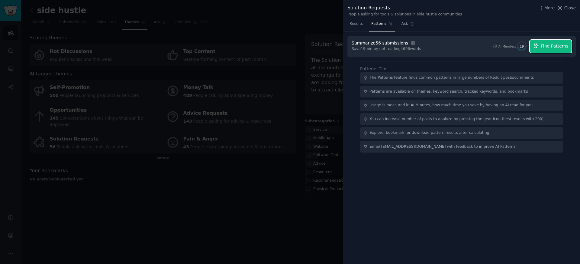
click at [553, 42] on button "Find Patterns" at bounding box center [551, 46] width 42 height 13
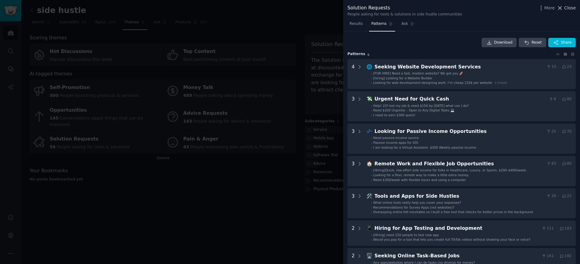
click at [569, 11] on span "Close" at bounding box center [570, 8] width 11 height 6
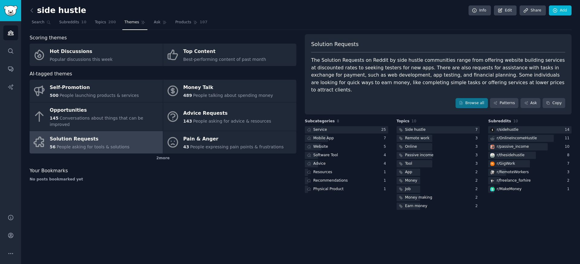
click at [36, 9] on link at bounding box center [34, 11] width 8 height 10
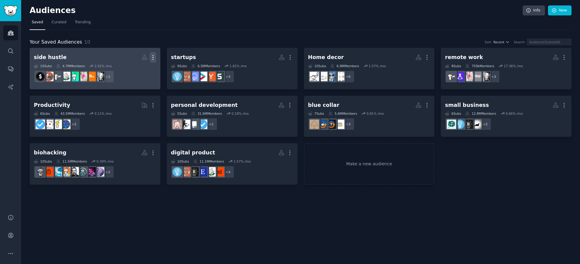
click at [153, 57] on icon "button" at bounding box center [153, 57] width 6 height 6
click at [136, 72] on p "Delete" at bounding box center [137, 70] width 14 height 6
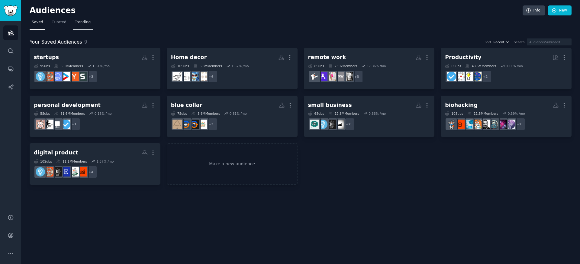
click at [83, 19] on link "Trending" at bounding box center [83, 24] width 20 height 12
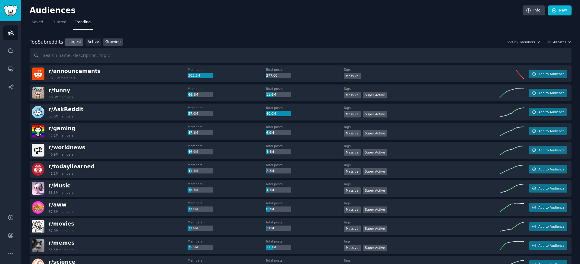
click at [107, 40] on link "Growing" at bounding box center [113, 42] width 20 height 8
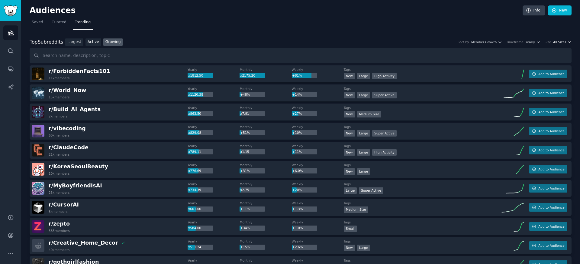
click at [556, 42] on span "All Sizes" at bounding box center [559, 42] width 13 height 4
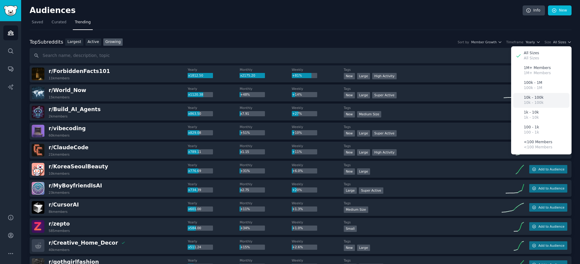
click at [534, 100] on p "10k - 100k" at bounding box center [534, 102] width 20 height 5
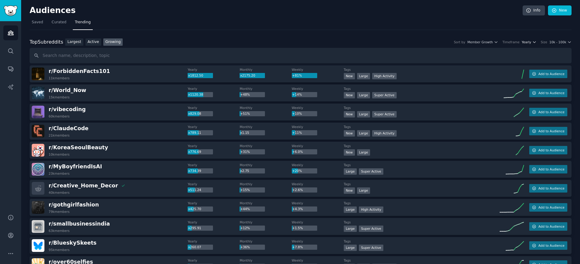
click at [535, 41] on icon "button" at bounding box center [535, 42] width 4 height 4
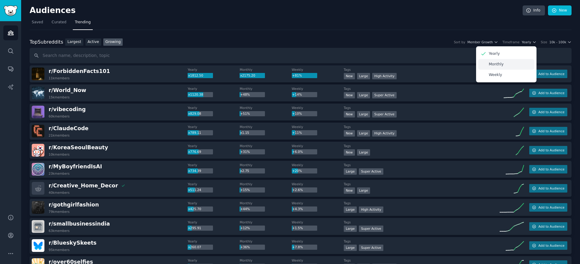
click at [508, 66] on div "Monthly" at bounding box center [506, 64] width 56 height 11
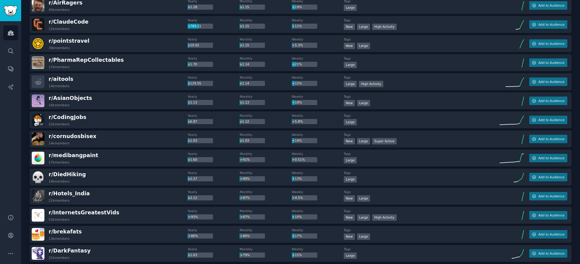
scroll to position [619, 0]
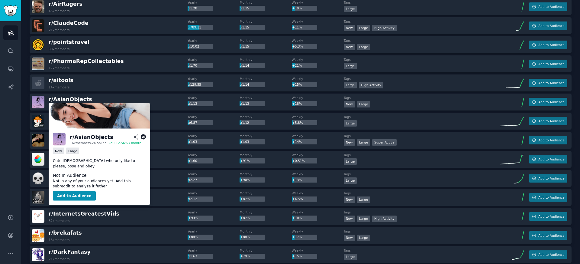
click at [81, 121] on img at bounding box center [100, 115] width 102 height 25
click at [82, 135] on div "r/ AsianObjects" at bounding box center [92, 137] width 44 height 8
click at [145, 135] on icon at bounding box center [143, 136] width 5 height 5
click at [143, 137] on icon at bounding box center [143, 136] width 5 height 5
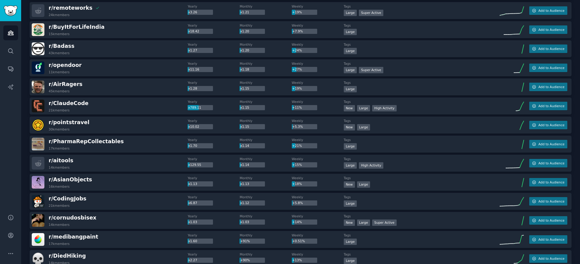
scroll to position [539, 0]
click at [132, 136] on div "r/ PharmaRepCollectables 17k members Yearly x1.70 Monthly x1.14 Weekly +21% Tag…" at bounding box center [301, 144] width 542 height 17
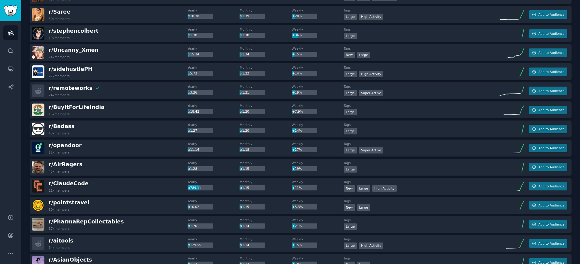
scroll to position [456, 0]
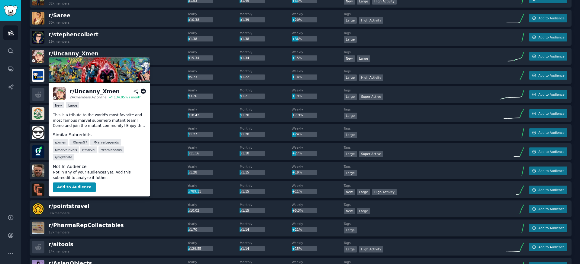
click at [143, 91] on icon at bounding box center [143, 91] width 5 height 5
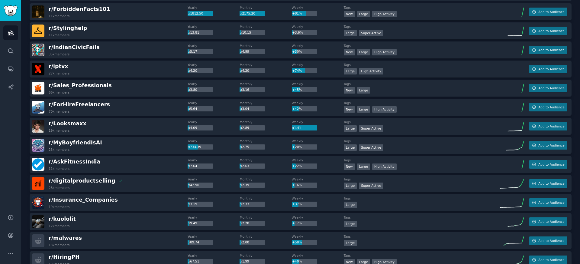
scroll to position [60, 0]
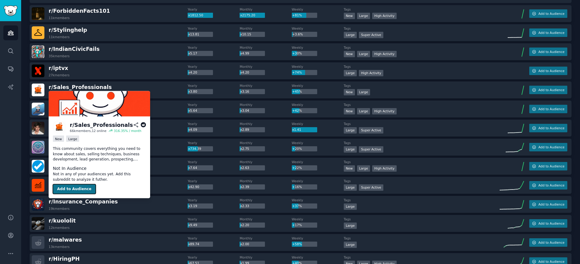
click at [73, 187] on button "Add to Audience" at bounding box center [74, 189] width 43 height 10
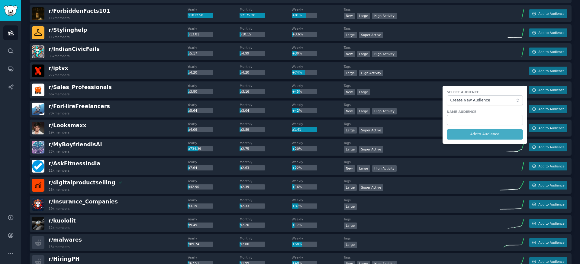
click at [112, 88] on div "r/ Sales_Professionals 66k members" at bounding box center [110, 89] width 156 height 13
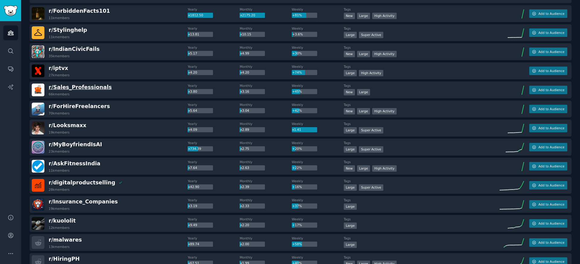
click at [87, 88] on span "r/ Sales_Professionals" at bounding box center [80, 87] width 63 height 6
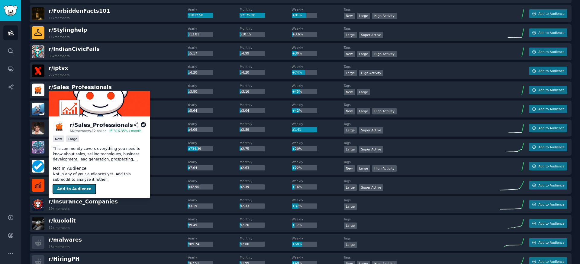
click at [75, 189] on button "Add to Audience" at bounding box center [74, 189] width 43 height 10
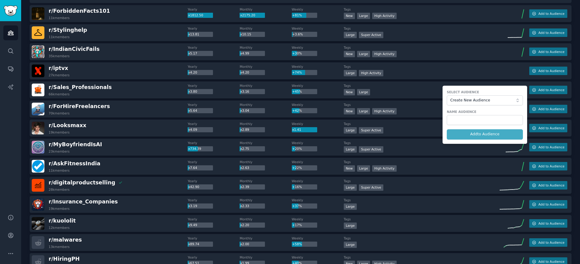
click at [478, 135] on form "Select Audience Create New Audience Name Audience Add to Audience" at bounding box center [485, 115] width 85 height 58
click at [473, 120] on input "text" at bounding box center [485, 120] width 76 height 10
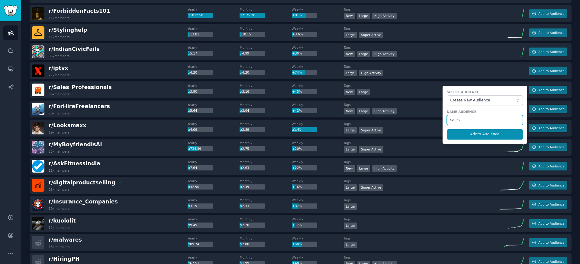
type input "sales"
click at [447, 129] on button "Add to Audience" at bounding box center [485, 134] width 76 height 10
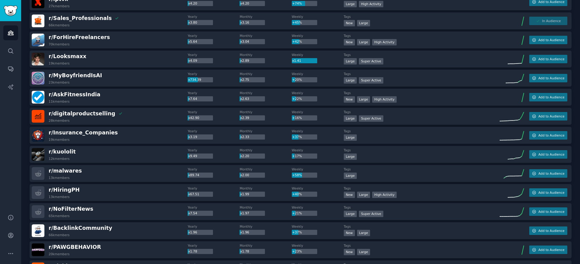
scroll to position [0, 0]
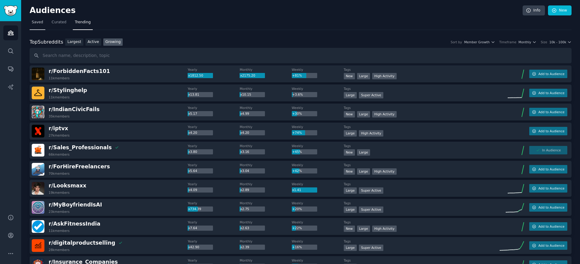
click at [36, 21] on span "Saved" at bounding box center [37, 22] width 11 height 5
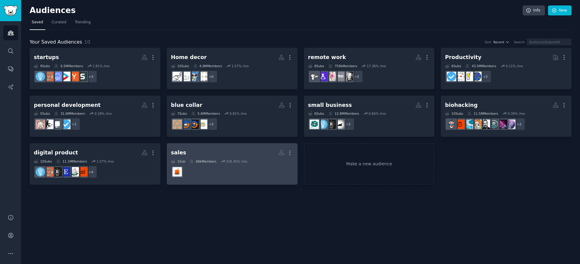
click at [220, 154] on h2 "sales More" at bounding box center [232, 152] width 122 height 11
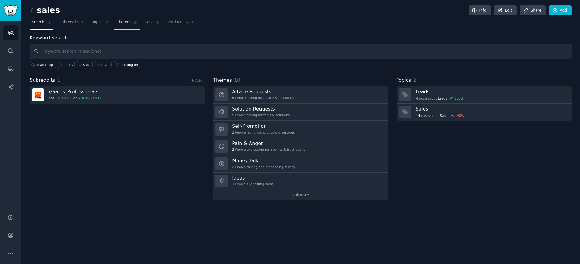
click at [134, 21] on icon at bounding box center [135, 22] width 3 height 3
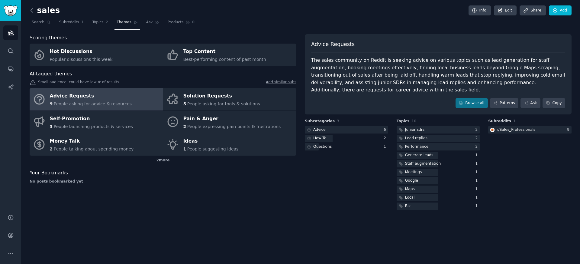
click at [33, 11] on icon at bounding box center [32, 10] width 6 height 6
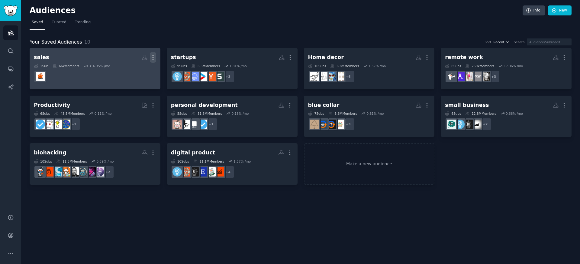
click at [152, 54] on icon "button" at bounding box center [153, 57] width 6 height 6
click at [137, 69] on p "Delete" at bounding box center [137, 70] width 14 height 6
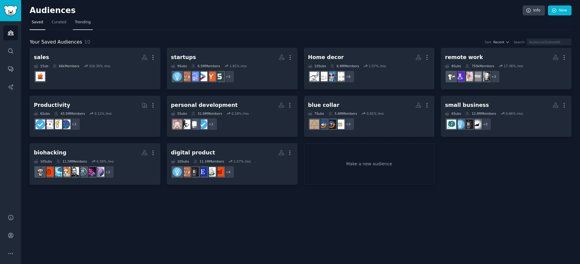
click at [85, 24] on span "Trending" at bounding box center [83, 22] width 16 height 5
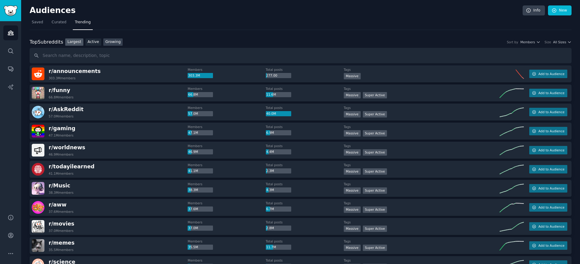
click at [113, 42] on link "Growing" at bounding box center [113, 42] width 20 height 8
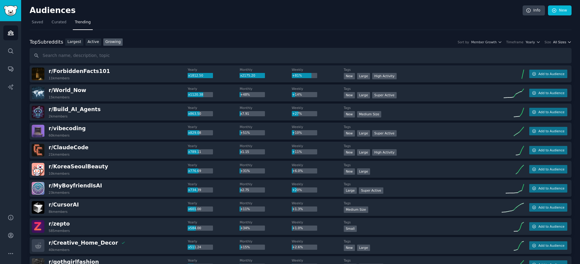
click at [559, 43] on span "All Sizes" at bounding box center [559, 42] width 13 height 4
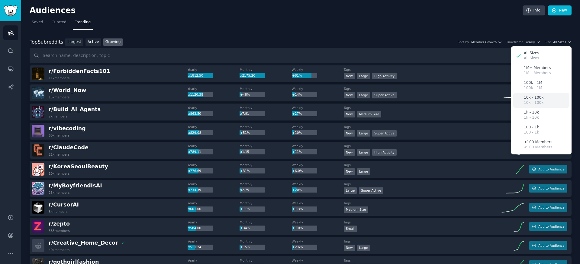
click at [537, 99] on p "10k - 100k" at bounding box center [534, 97] width 20 height 5
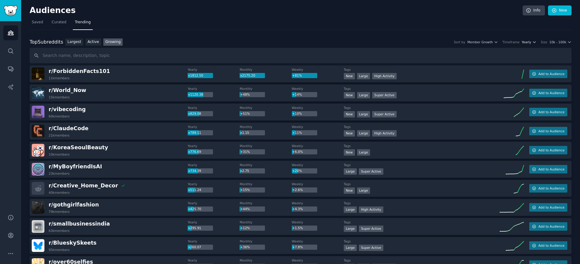
click at [529, 42] on span "Yearly" at bounding box center [526, 42] width 9 height 4
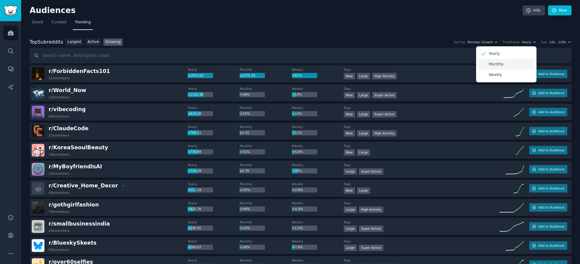
click at [495, 61] on div "Monthly" at bounding box center [506, 64] width 56 height 11
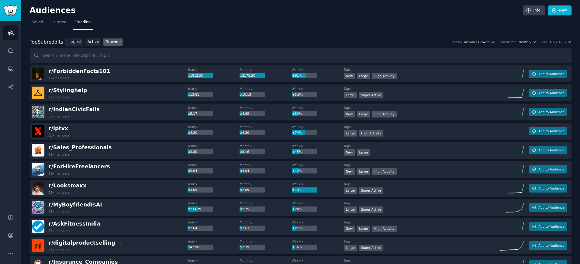
click at [527, 44] on div "Top Subreddits Top Subreddits Largest Active Growing Sort by Member Growth Time…" at bounding box center [301, 42] width 542 height 8
click at [527, 44] on span "Monthly" at bounding box center [525, 42] width 13 height 4
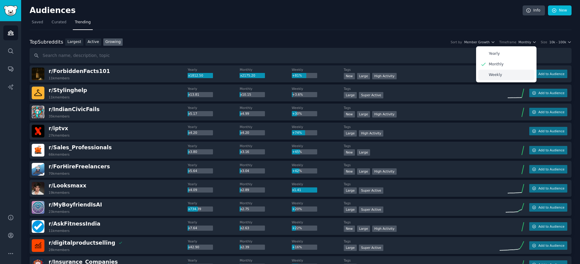
click at [505, 71] on div "Weekly" at bounding box center [506, 75] width 56 height 11
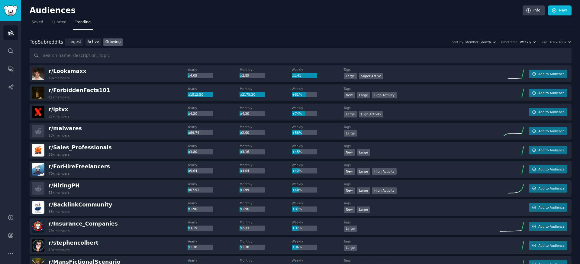
click at [531, 42] on span "Weekly" at bounding box center [525, 42] width 11 height 4
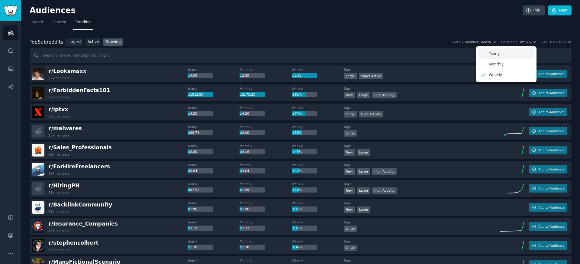
click at [506, 52] on div "Yearly" at bounding box center [506, 53] width 56 height 11
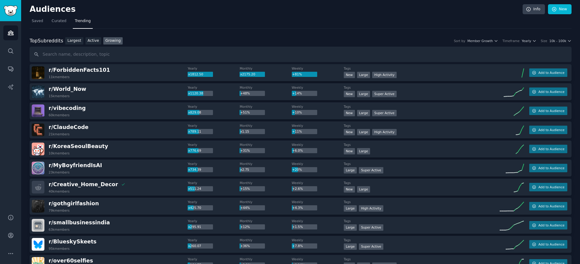
scroll to position [3, 0]
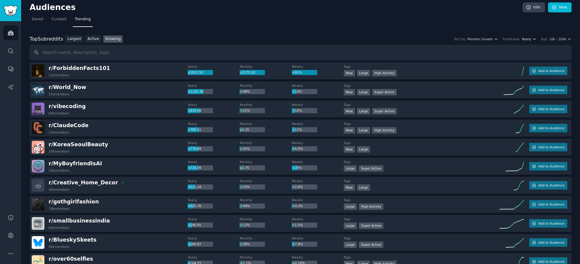
click at [528, 39] on span "Yearly" at bounding box center [526, 39] width 9 height 4
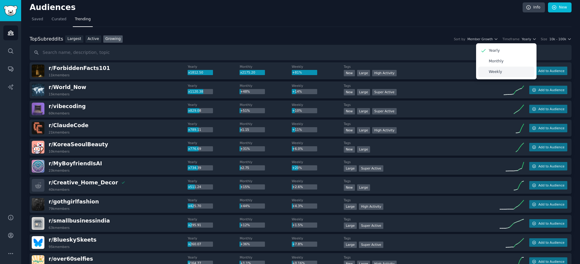
click at [497, 70] on p "Weekly" at bounding box center [495, 71] width 13 height 5
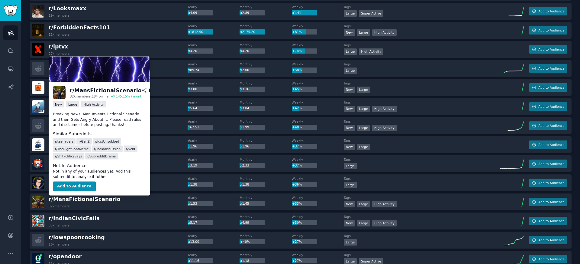
scroll to position [60, 0]
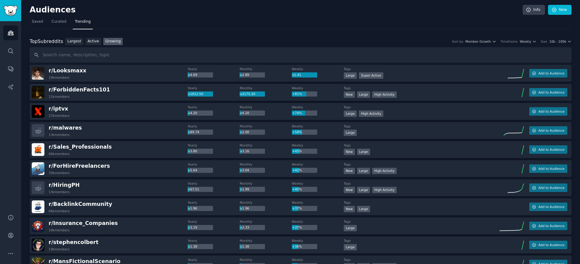
scroll to position [0, 0]
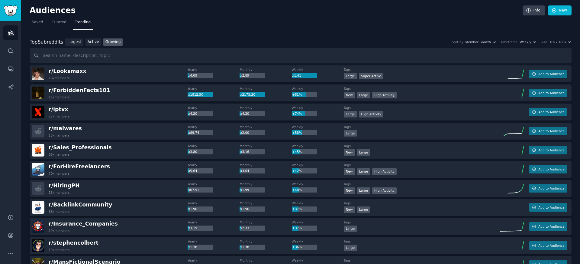
click at [524, 44] on span "Weekly" at bounding box center [525, 42] width 11 height 4
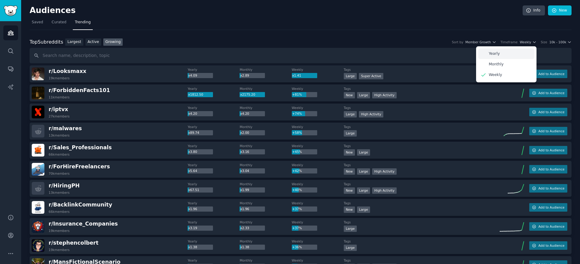
click at [501, 55] on div "Yearly" at bounding box center [506, 53] width 56 height 11
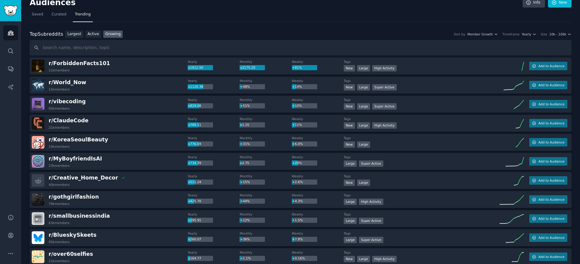
scroll to position [8, 0]
click at [76, 100] on span "r/ vibecoding" at bounding box center [67, 101] width 37 height 6
click at [74, 101] on span "r/ vibecoding" at bounding box center [67, 101] width 37 height 6
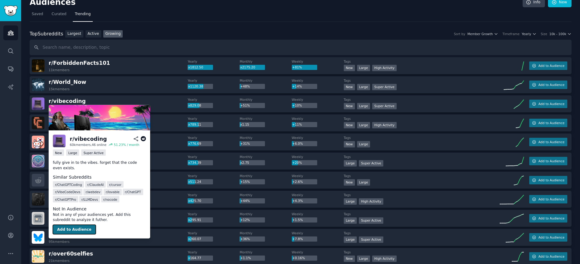
click at [74, 229] on button "Add to Audience" at bounding box center [74, 229] width 43 height 10
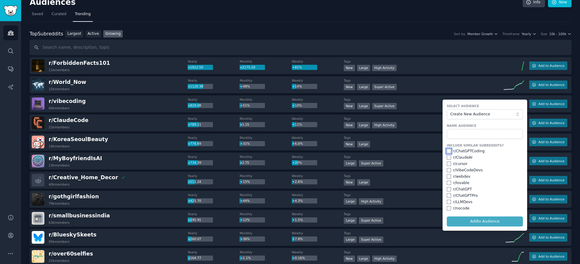
click at [447, 149] on input "checkbox" at bounding box center [449, 151] width 4 height 4
checkbox input "true"
click at [447, 156] on input "checkbox" at bounding box center [449, 157] width 4 height 4
checkbox input "true"
click at [447, 163] on input "checkbox" at bounding box center [449, 163] width 4 height 4
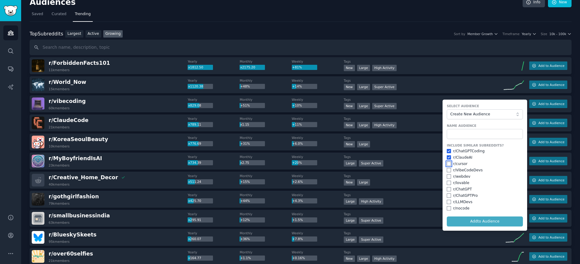
checkbox input "true"
click at [448, 170] on input "checkbox" at bounding box center [449, 170] width 4 height 4
checkbox input "true"
click at [448, 183] on input "checkbox" at bounding box center [449, 182] width 4 height 4
checkbox input "true"
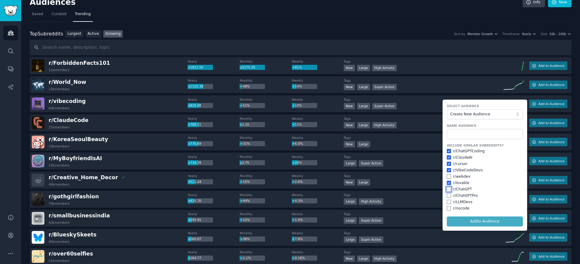
click at [448, 190] on input "checkbox" at bounding box center [449, 189] width 4 height 4
checkbox input "true"
click at [448, 197] on input "checkbox" at bounding box center [449, 195] width 4 height 4
checkbox input "true"
click at [445, 203] on form "Select Audience Create New Audience Name Audience Include Similar Subreddits? r…" at bounding box center [485, 164] width 85 height 131
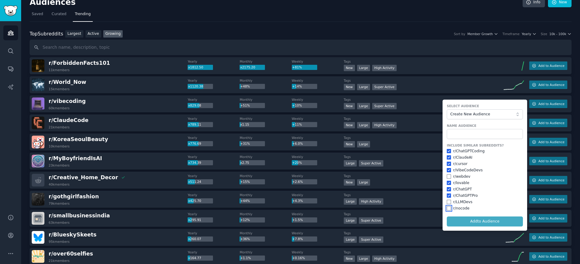
click at [447, 208] on input "checkbox" at bounding box center [449, 208] width 4 height 4
checkbox input "true"
click at [450, 197] on div "r/ ChatGPTPro" at bounding box center [485, 195] width 76 height 5
click at [449, 201] on input "checkbox" at bounding box center [449, 201] width 4 height 4
checkbox input "true"
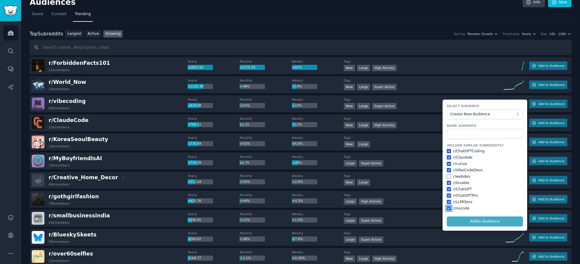
click at [449, 206] on input "checkbox" at bounding box center [449, 208] width 4 height 4
checkbox input "false"
click at [470, 132] on input "text" at bounding box center [485, 134] width 76 height 10
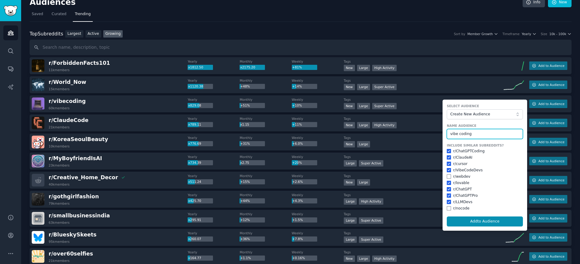
type input "vibe coding"
click at [447, 216] on button "Add to Audience" at bounding box center [485, 221] width 76 height 10
checkbox input "false"
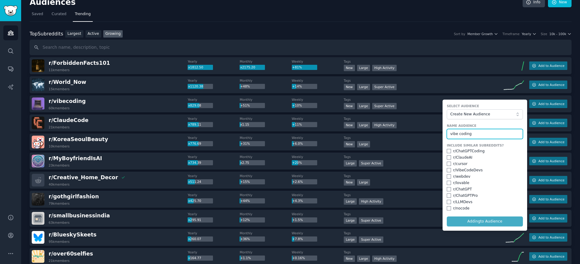
checkbox input "false"
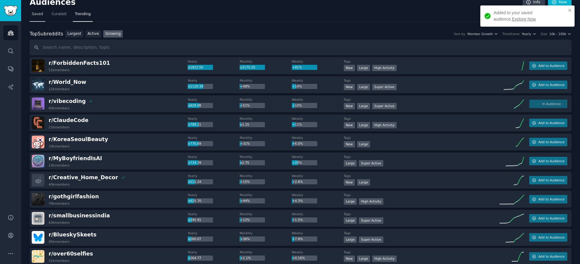
click at [38, 16] on link "Saved" at bounding box center [38, 15] width 16 height 12
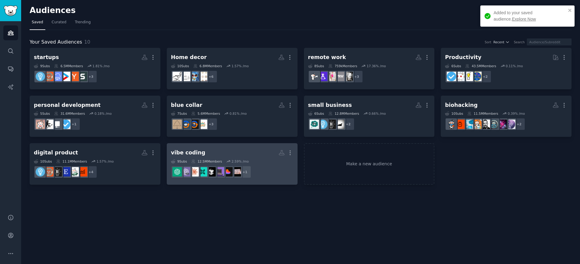
click at [219, 153] on h2 "vibe coding More" at bounding box center [232, 152] width 122 height 11
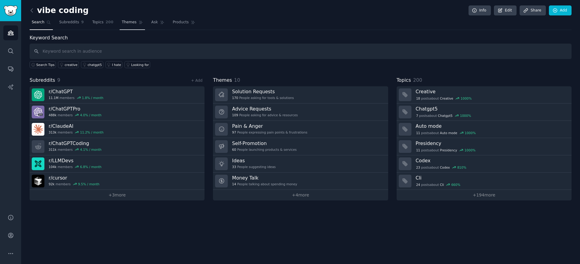
click at [129, 21] on span "Themes" at bounding box center [129, 22] width 15 height 5
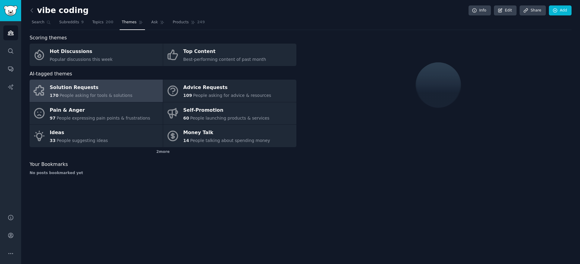
click at [174, 167] on div "Your Bookmarks" at bounding box center [163, 165] width 267 height 8
click at [129, 201] on div "vibe coding Info Edit Share Add Search Subreddits 9 Topics 200 Themes Ask Produ…" at bounding box center [300, 132] width 559 height 264
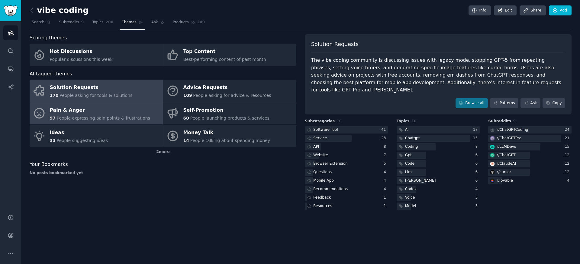
click at [107, 117] on span "People expressing pain points & frustrations" at bounding box center [104, 117] width 94 height 5
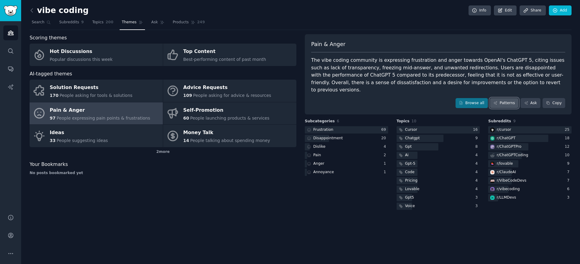
click at [503, 98] on link "Patterns" at bounding box center [504, 103] width 28 height 10
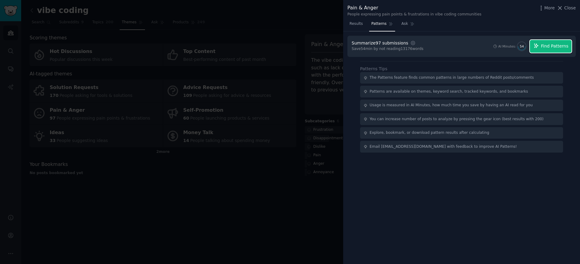
click at [543, 46] on span "Find Patterns" at bounding box center [555, 46] width 28 height 6
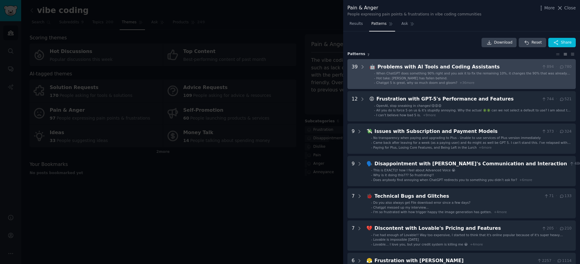
click at [414, 84] on span "Chatgpt 5 is great, why so much doom and gloom?" at bounding box center [417, 83] width 81 height 4
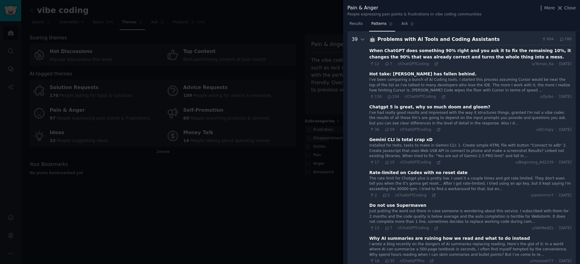
scroll to position [30, 0]
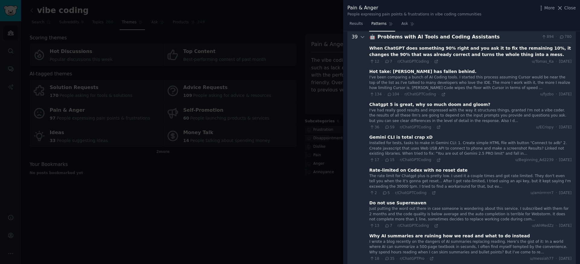
click at [517, 83] on div "I've been comparing a bunch of AI Coding tools. I started this process assuming…" at bounding box center [471, 83] width 202 height 16
click at [442, 95] on icon at bounding box center [444, 94] width 4 height 4
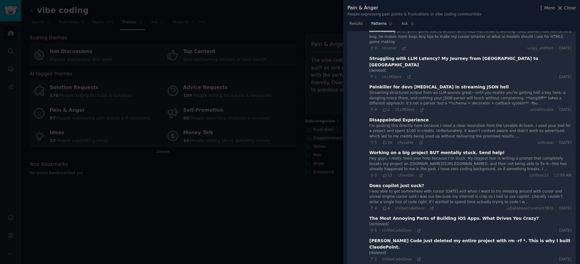
scroll to position [688, 0]
click at [567, 8] on span "Close" at bounding box center [570, 8] width 11 height 6
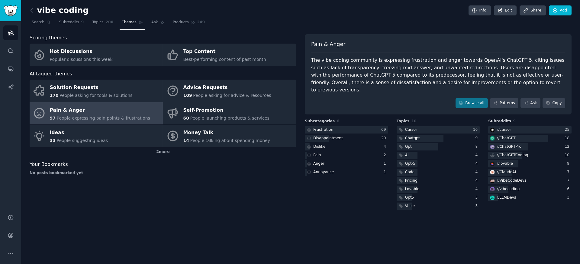
click at [253, 190] on div "Scoring themes Hot Discussions Popular discussions this week Top Content Best-p…" at bounding box center [163, 122] width 267 height 177
click at [504, 98] on link "Patterns" at bounding box center [504, 103] width 28 height 10
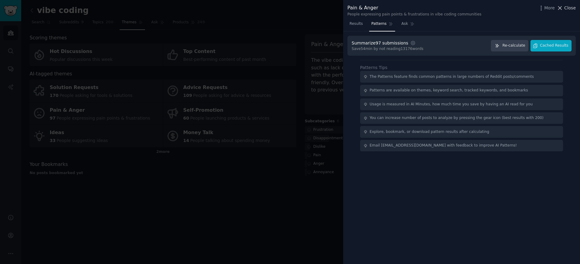
click at [568, 8] on span "Close" at bounding box center [570, 8] width 11 height 6
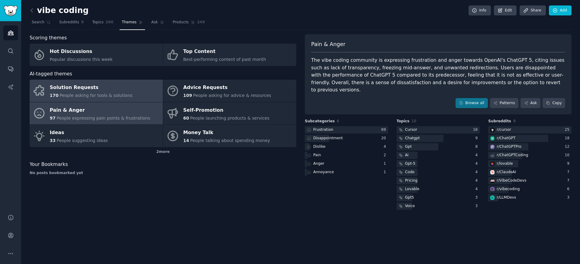
click at [111, 95] on span "People asking for tools & solutions" at bounding box center [96, 95] width 73 height 5
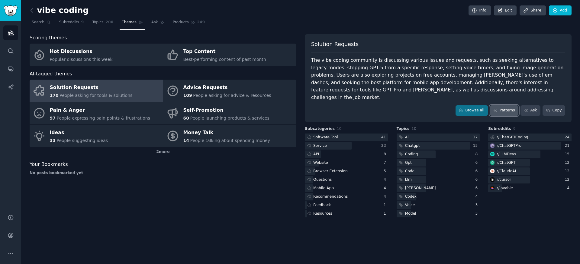
click at [509, 105] on link "Patterns" at bounding box center [504, 110] width 28 height 10
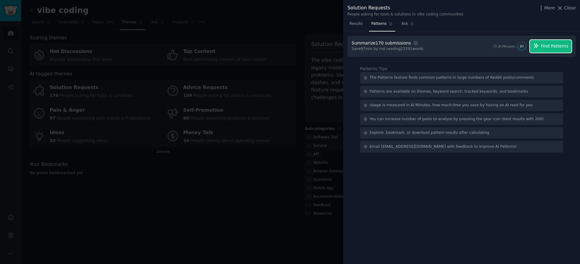
click at [549, 42] on button "Find Patterns" at bounding box center [551, 46] width 42 height 13
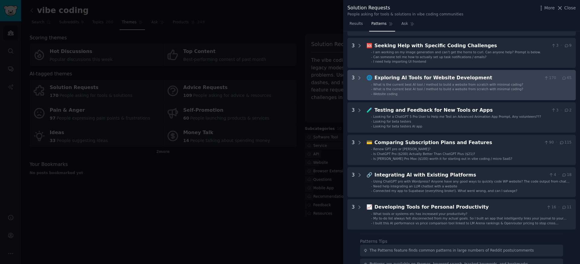
scroll to position [163, 0]
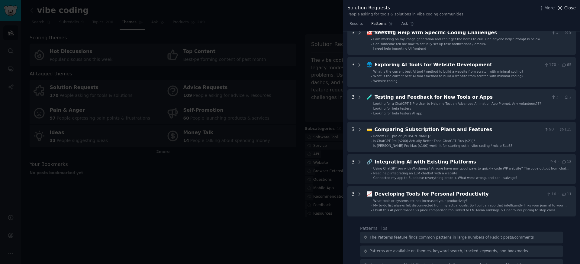
click at [566, 6] on span "Close" at bounding box center [570, 8] width 11 height 6
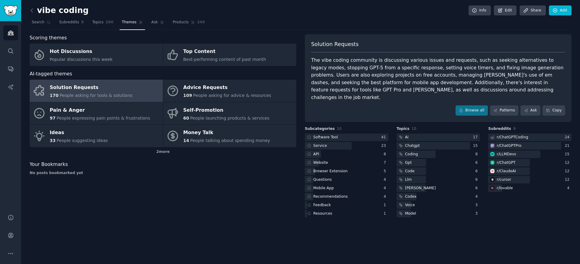
click at [35, 7] on link at bounding box center [34, 11] width 8 height 10
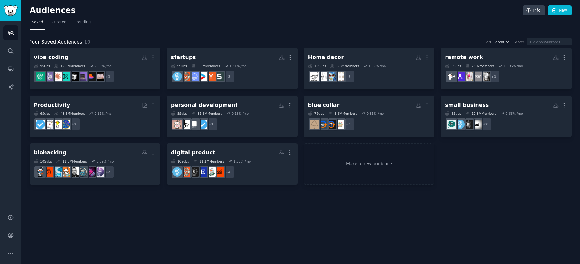
click at [223, 34] on div "Your Saved Audiences 10 Sort Recent Search vibe coding More 9 Sub s 12.5M Membe…" at bounding box center [301, 107] width 542 height 154
click at [122, 31] on div "Your Saved Audiences 10 Sort Recent Search vibe coding More 9 Sub s 12.5M Membe…" at bounding box center [301, 107] width 542 height 154
